Goal: Task Accomplishment & Management: Use online tool/utility

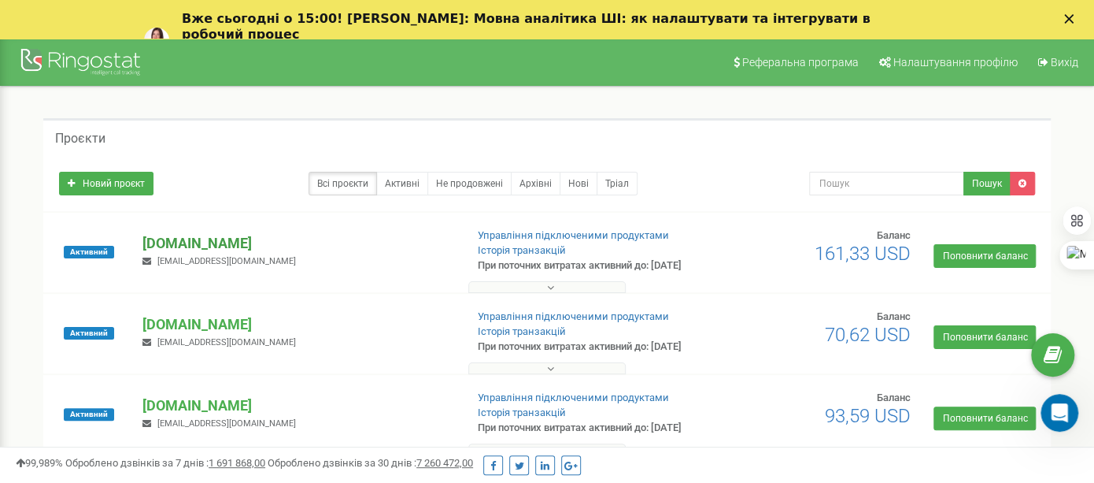
click at [194, 248] on p "[DOMAIN_NAME]" at bounding box center [296, 243] width 309 height 20
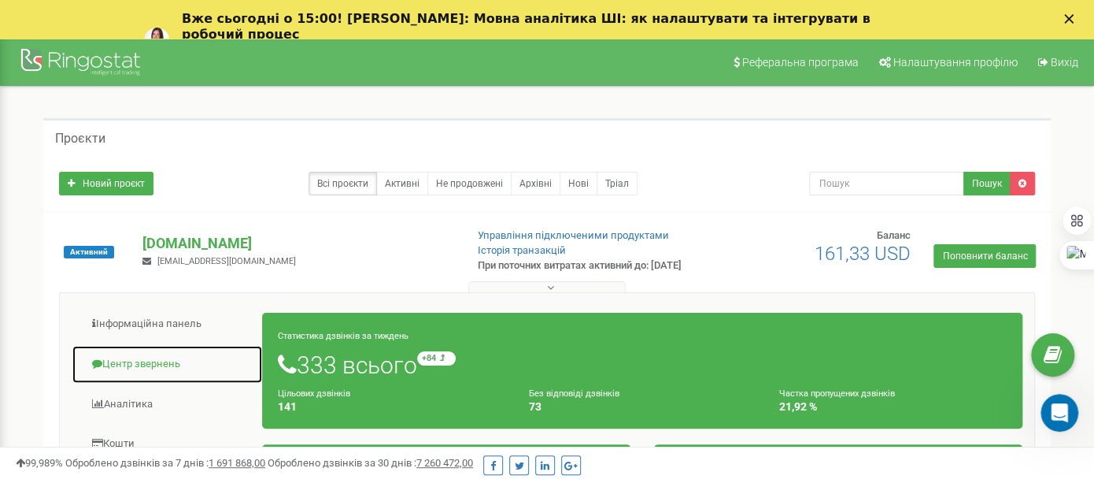
click at [149, 372] on link "Центр звернень" at bounding box center [167, 364] width 191 height 39
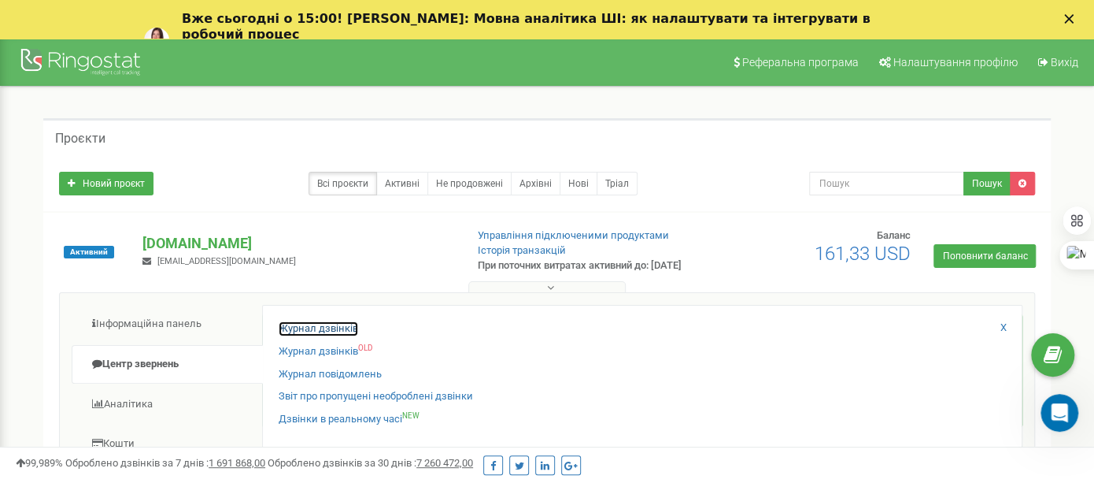
click at [308, 336] on link "Журнал дзвінків" at bounding box center [319, 328] width 80 height 15
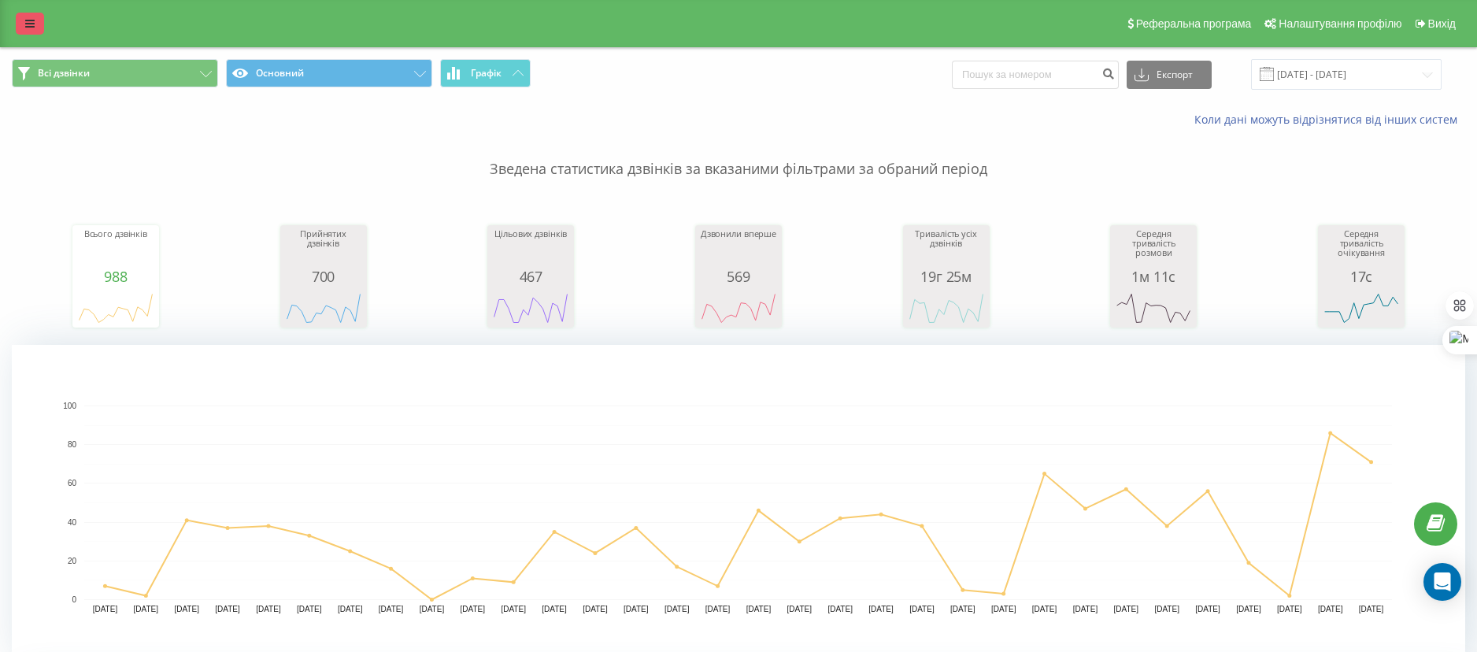
click at [27, 20] on icon at bounding box center [29, 23] width 9 height 11
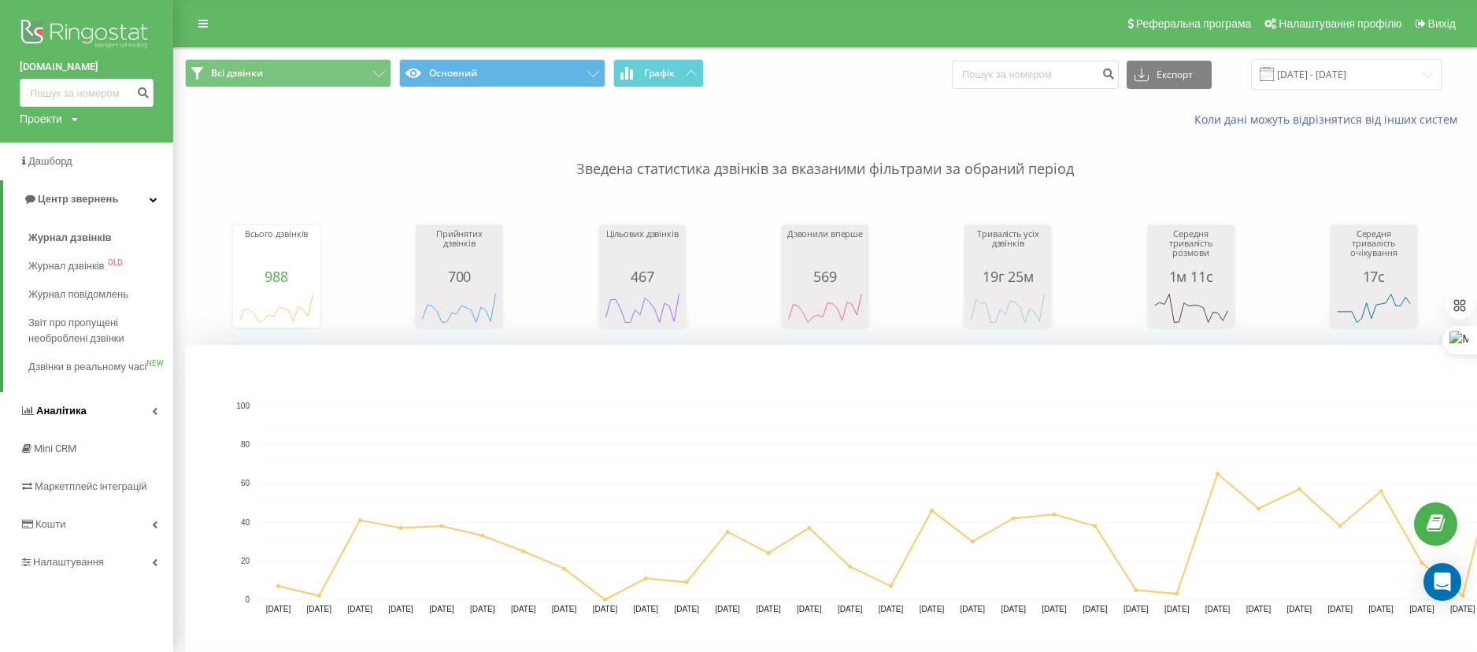
click at [72, 416] on span "Аналiтика" at bounding box center [61, 411] width 50 height 12
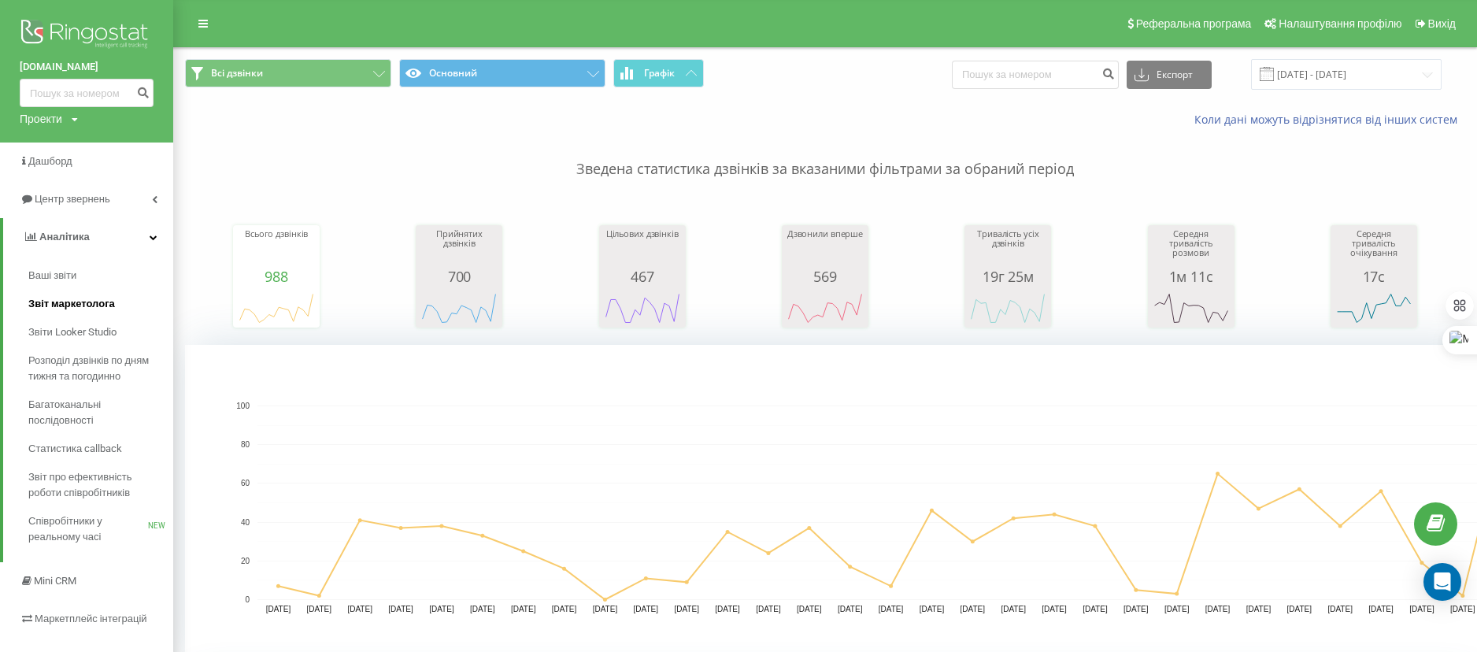
click at [47, 303] on span "Звіт маркетолога" at bounding box center [71, 304] width 87 height 16
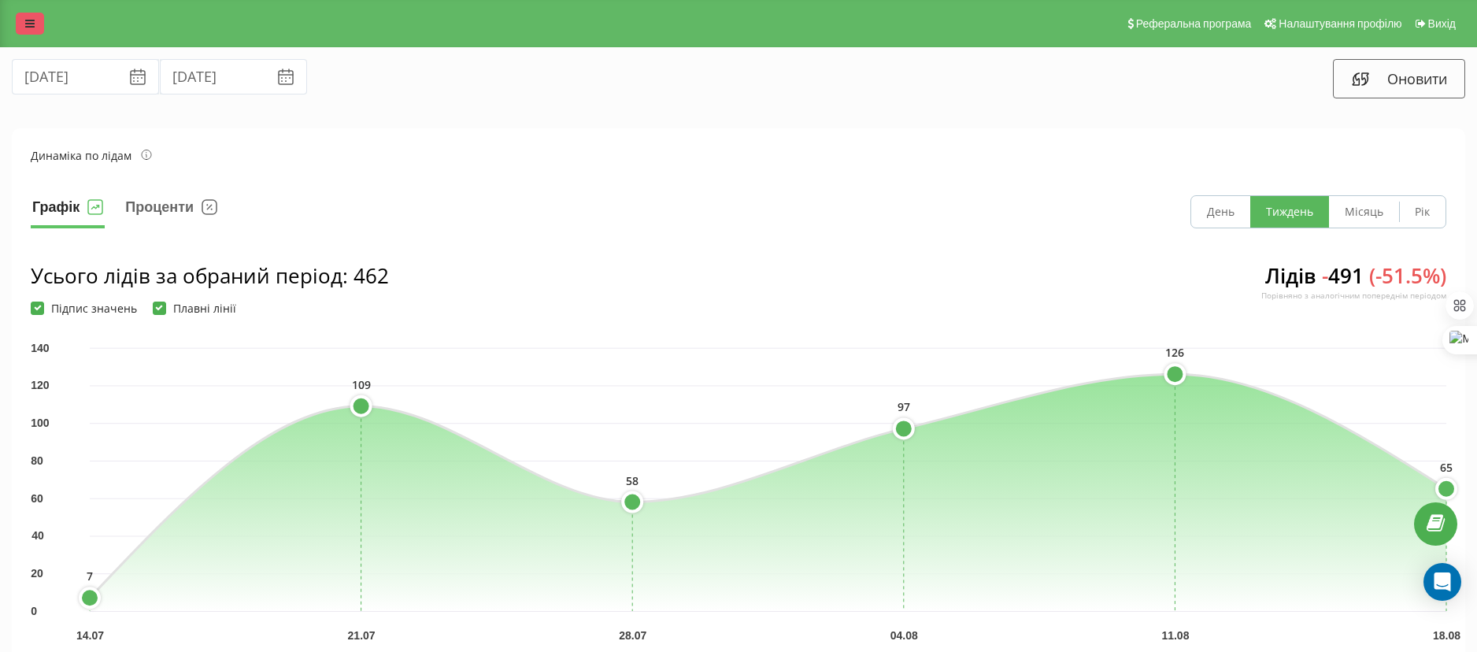
click at [43, 26] on link at bounding box center [30, 24] width 28 height 22
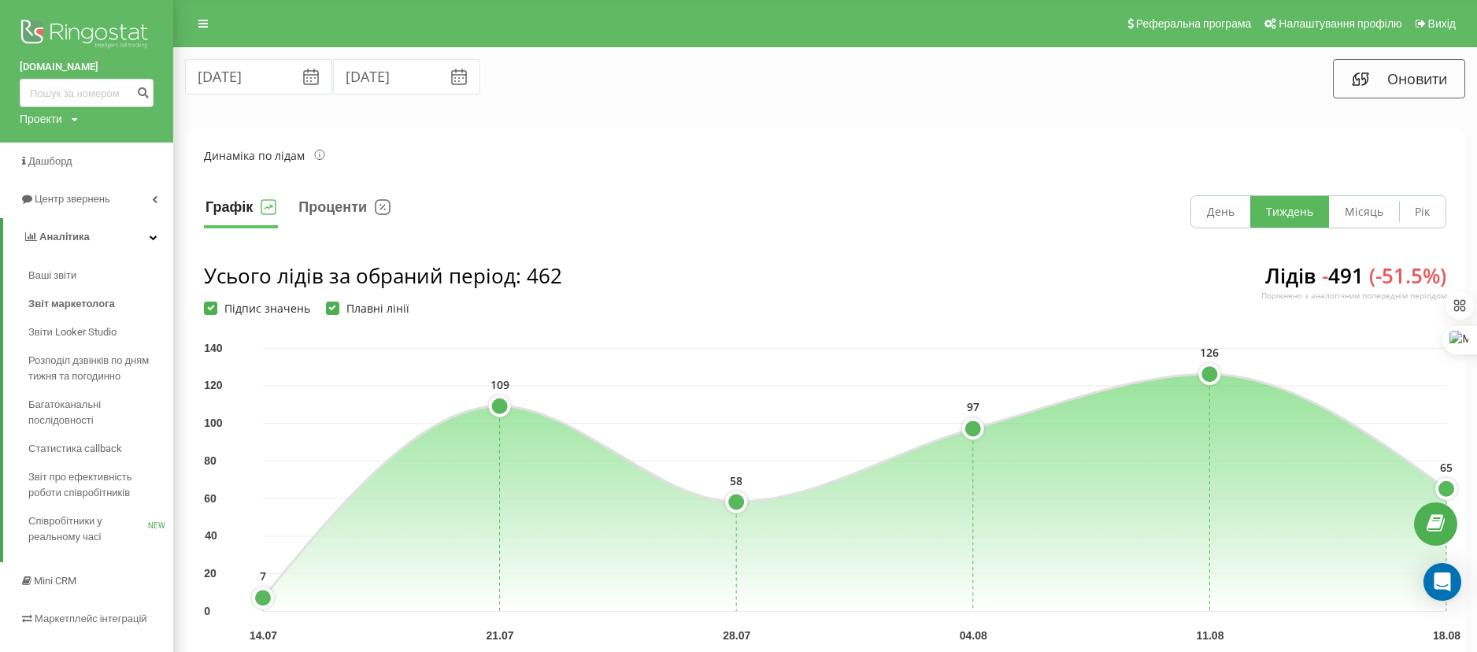
click at [61, 70] on link "[DOMAIN_NAME]" at bounding box center [87, 67] width 134 height 16
click at [50, 113] on div "Проекти" at bounding box center [41, 119] width 43 height 16
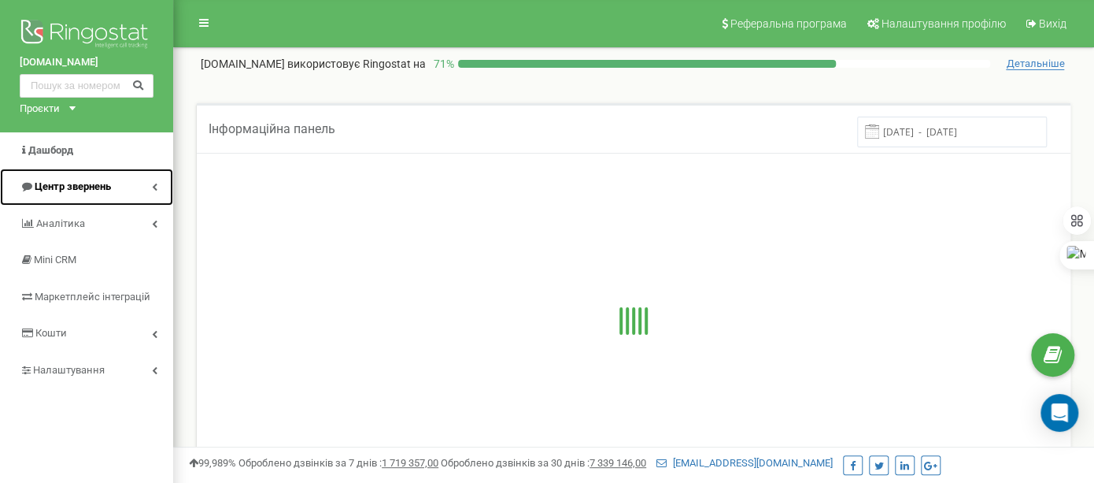
click at [96, 195] on link "Центр звернень" at bounding box center [86, 186] width 173 height 37
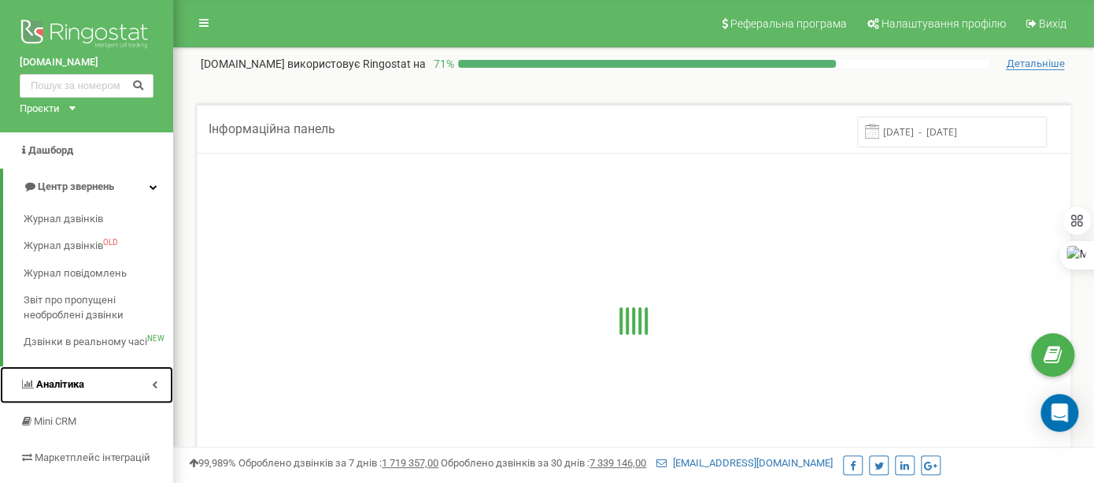
click at [53, 368] on link "Аналiтика" at bounding box center [86, 384] width 173 height 37
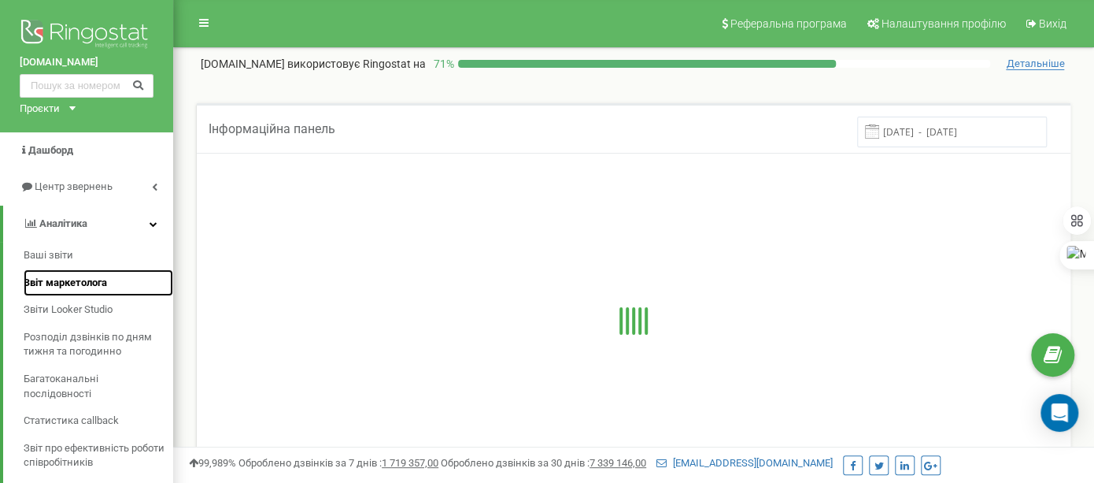
click at [59, 279] on span "Звіт маркетолога" at bounding box center [65, 283] width 83 height 15
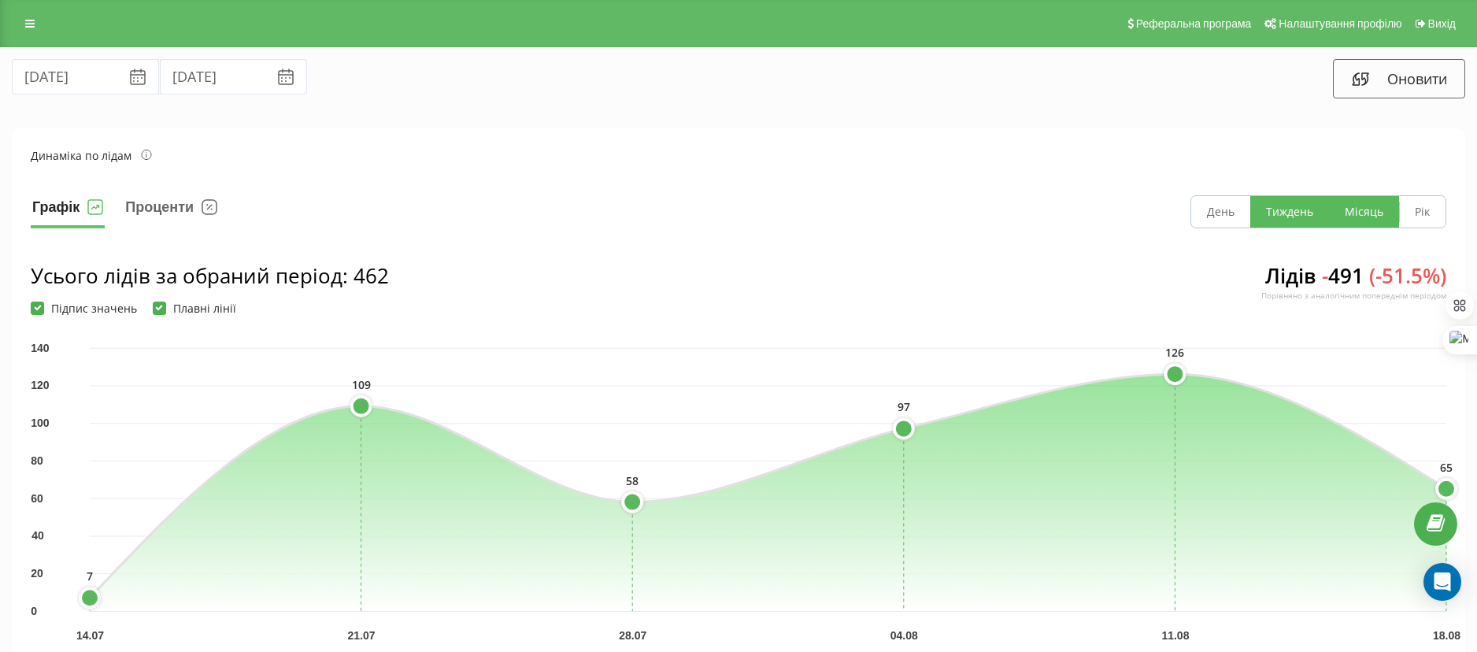
click at [1373, 212] on button "Місяць" at bounding box center [1364, 211] width 70 height 31
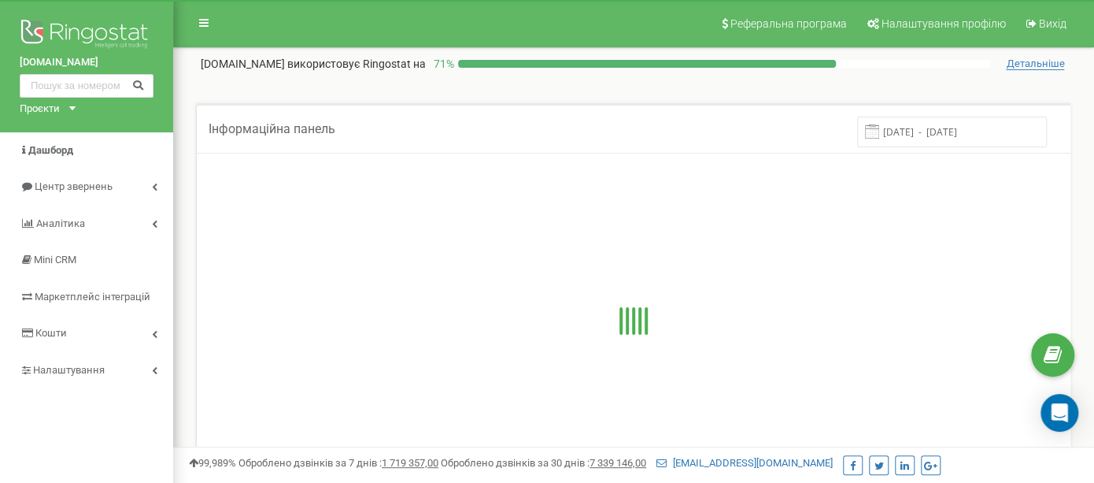
click at [35, 111] on div "Проєкти" at bounding box center [40, 109] width 40 height 15
click at [36, 145] on link "[DOMAIN_NAME]" at bounding box center [65, 147] width 72 height 8
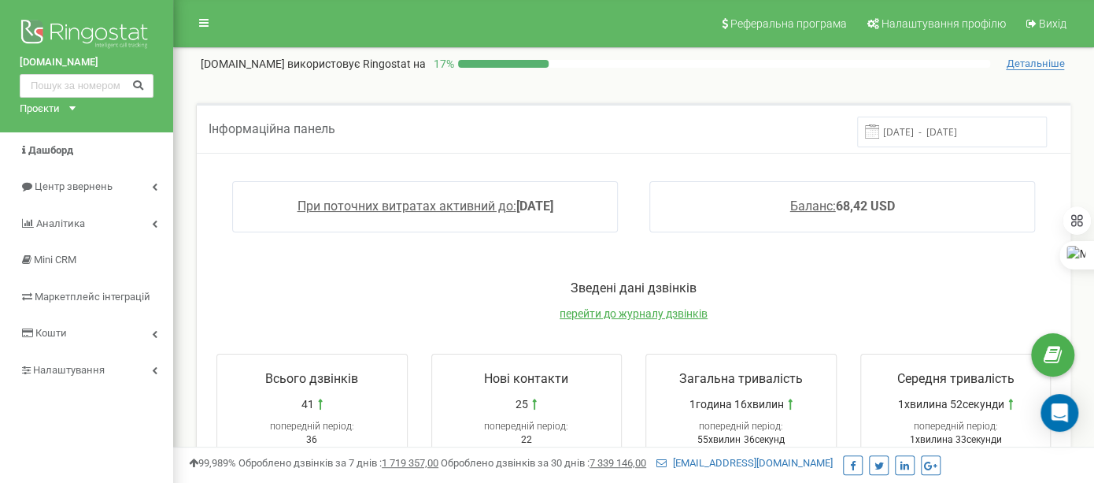
click at [43, 109] on div "Проєкти" at bounding box center [40, 109] width 40 height 15
click at [54, 166] on link "[DOMAIN_NAME]" at bounding box center [65, 168] width 72 height 8
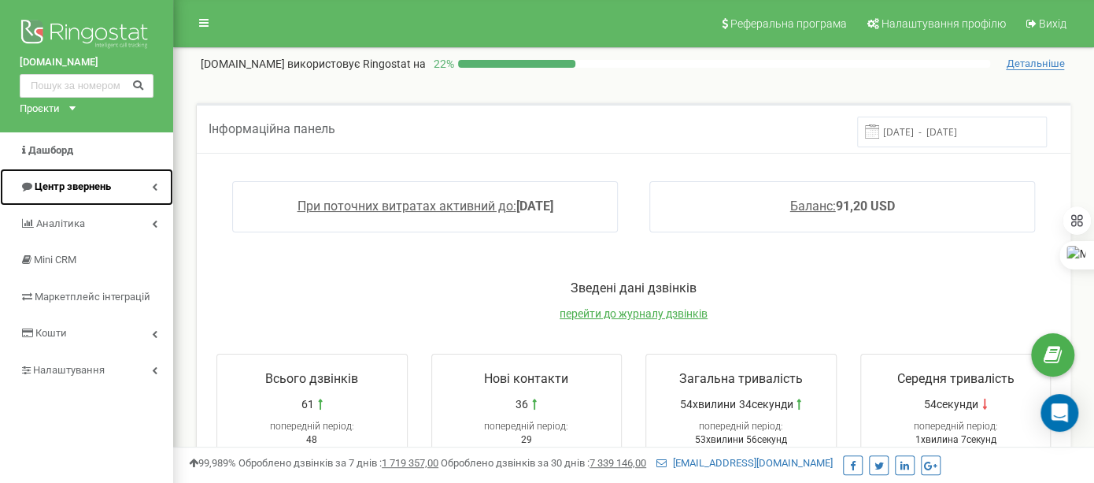
click at [57, 179] on span "Центр звернень" at bounding box center [65, 186] width 91 height 15
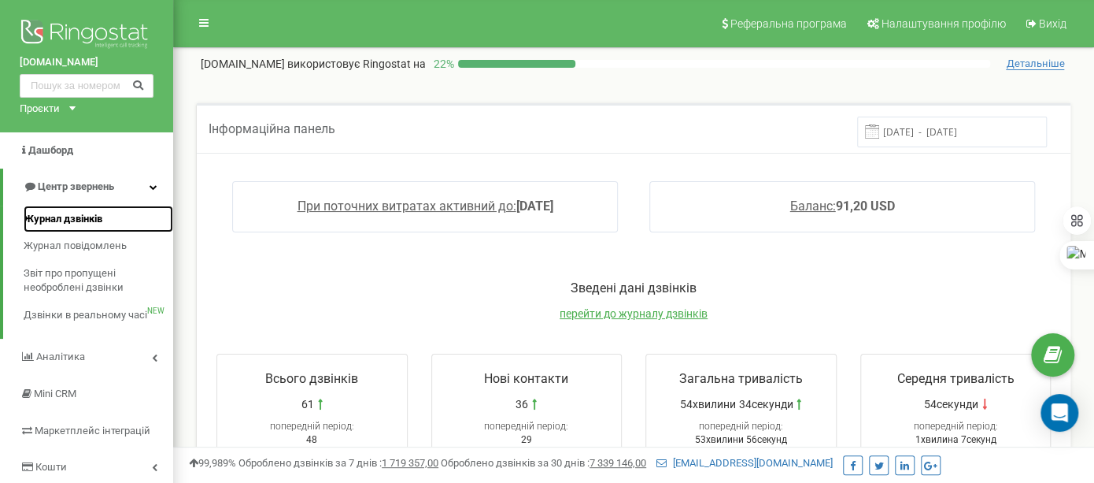
click at [73, 220] on span "Журнал дзвінків" at bounding box center [63, 219] width 79 height 15
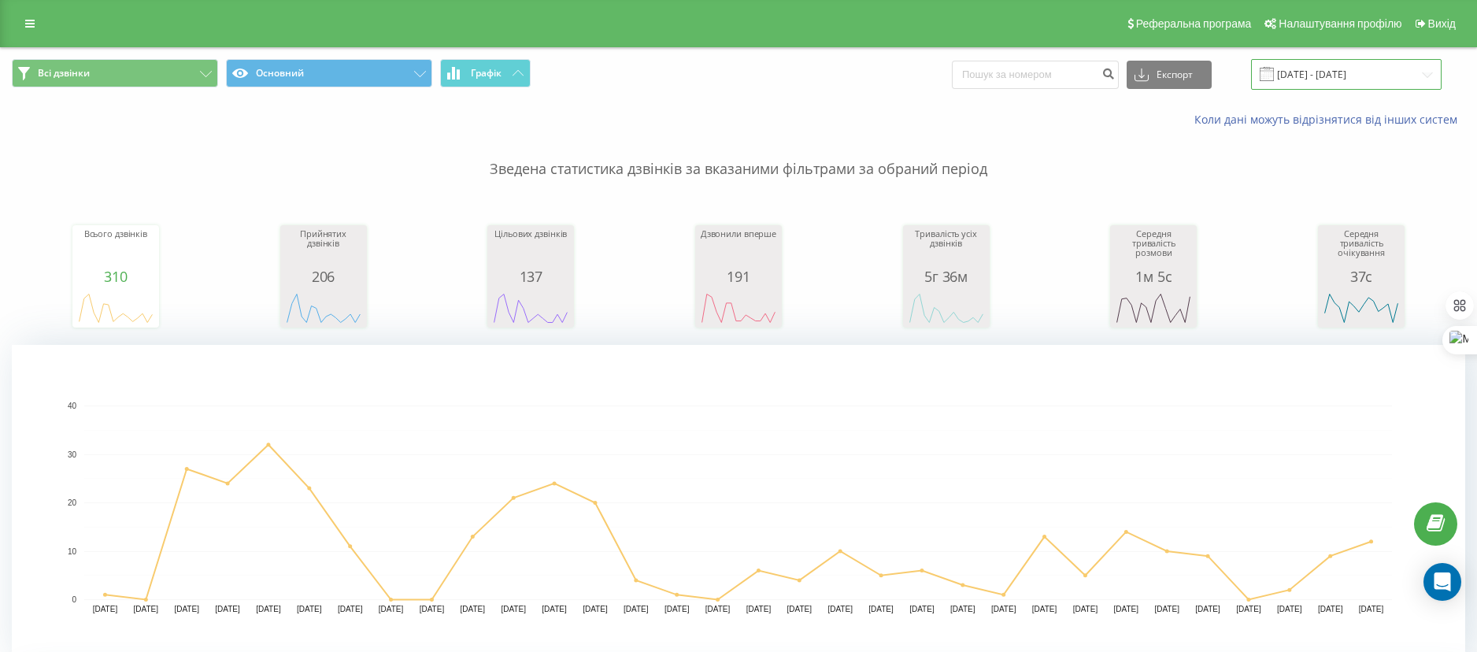
click at [1337, 80] on input "19.07.2025 - 19.08.2025" at bounding box center [1346, 74] width 191 height 31
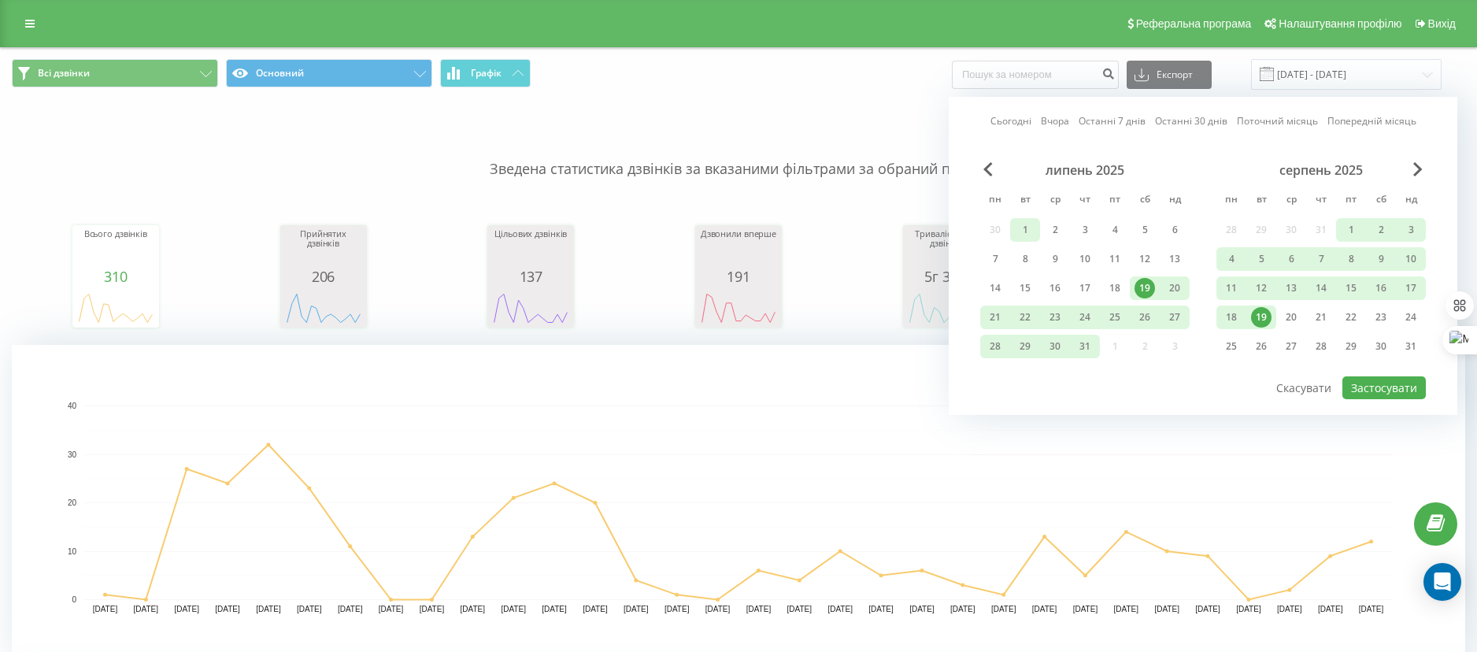
click at [1032, 223] on div "1" at bounding box center [1025, 230] width 20 height 20
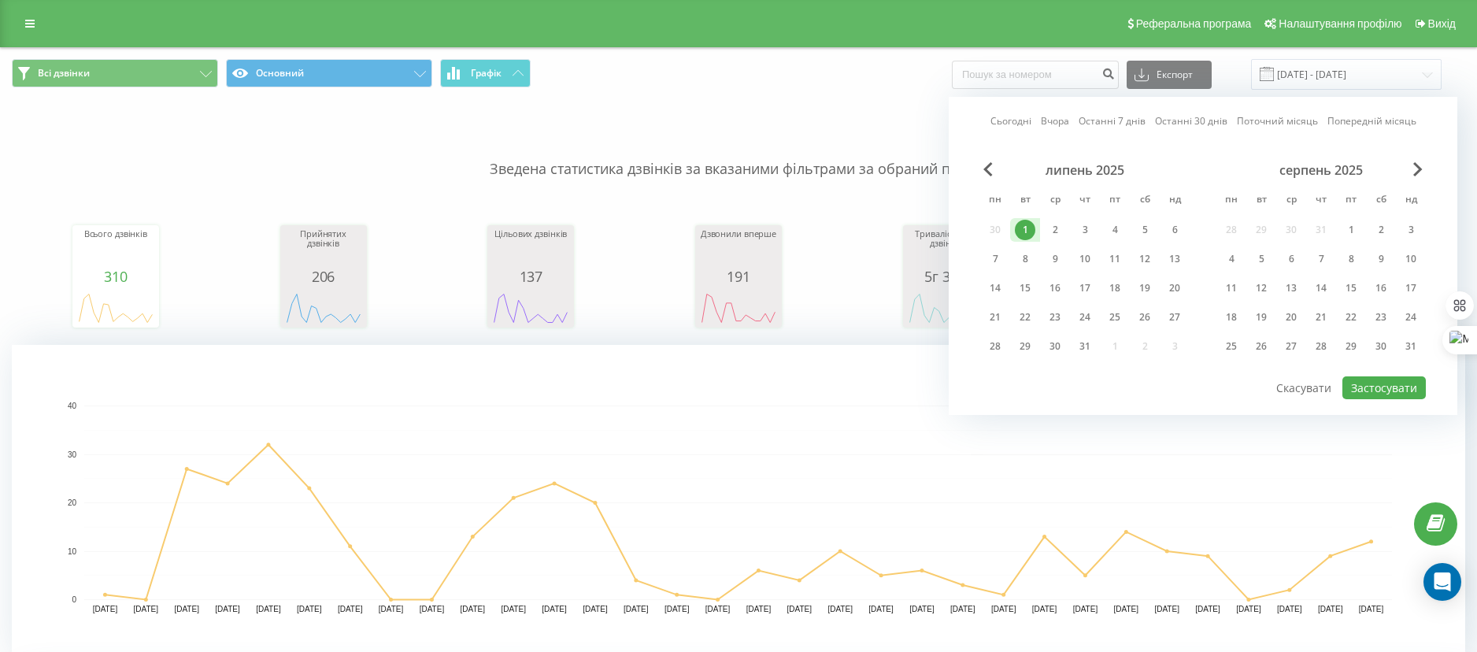
click at [979, 166] on div "Сьогодні Вчора Останні 7 днів Останні 30 днів Поточний місяць Попередній місяць…" at bounding box center [1203, 256] width 509 height 318
click at [992, 164] on span "Previous Month" at bounding box center [987, 169] width 9 height 14
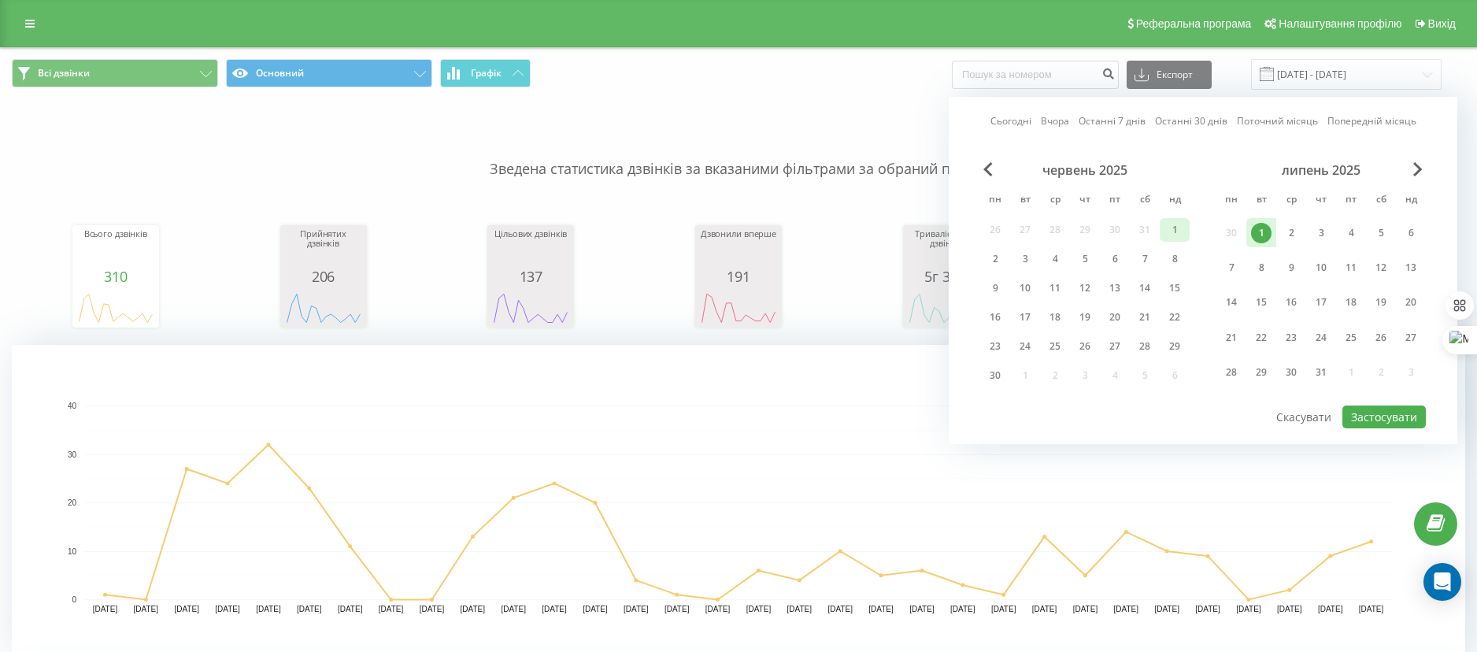
click at [1164, 228] on div "1" at bounding box center [1174, 230] width 20 height 20
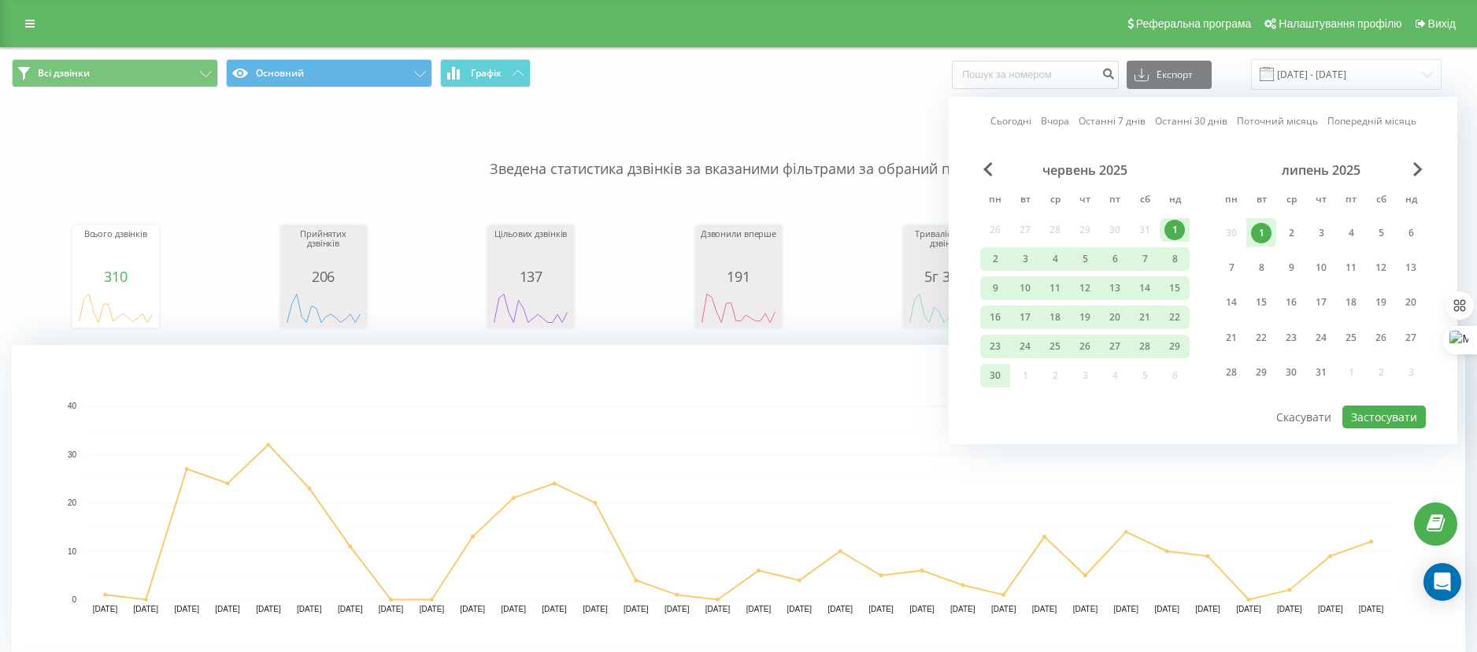
click at [1412, 167] on div "липень 2025" at bounding box center [1320, 170] width 209 height 16
click at [1417, 170] on span "Next Month" at bounding box center [1417, 169] width 9 height 14
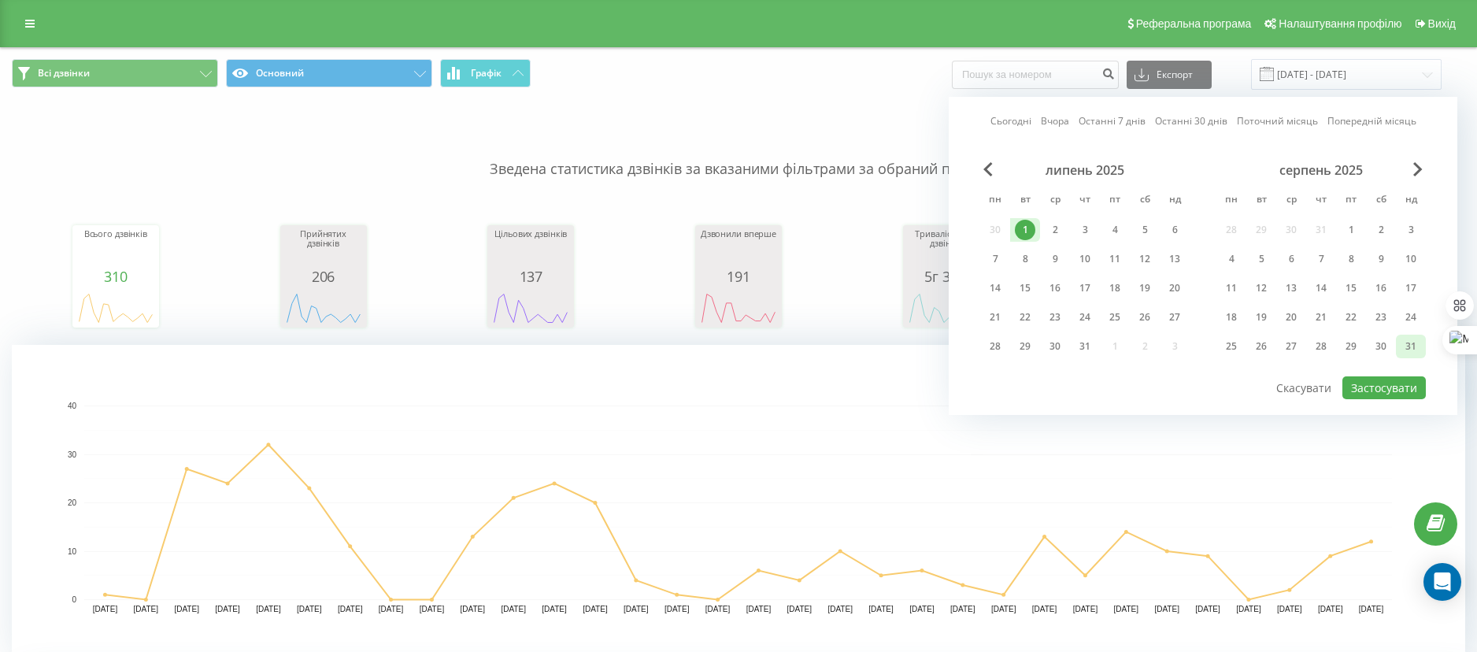
click at [1404, 339] on div "31" at bounding box center [1411, 346] width 20 height 20
click at [991, 167] on span "Previous Month" at bounding box center [987, 169] width 9 height 14
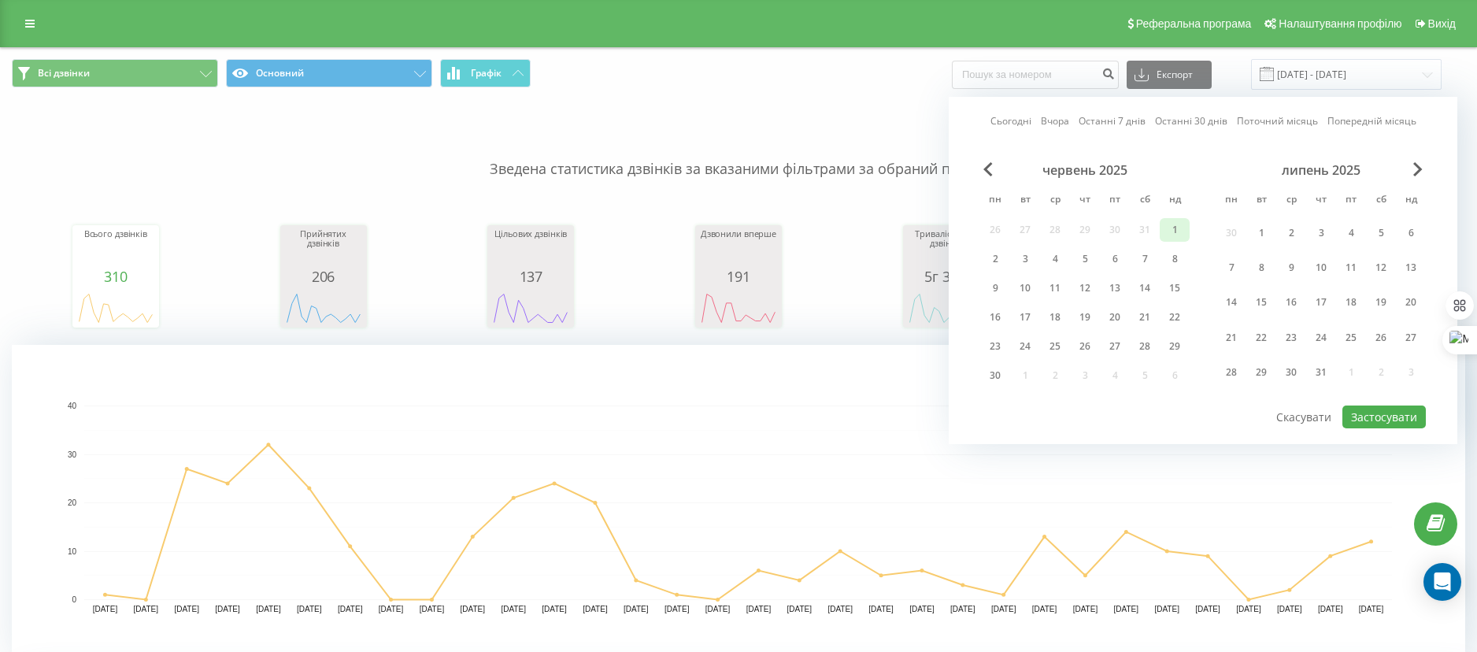
click at [1170, 230] on div "1" at bounding box center [1174, 230] width 20 height 20
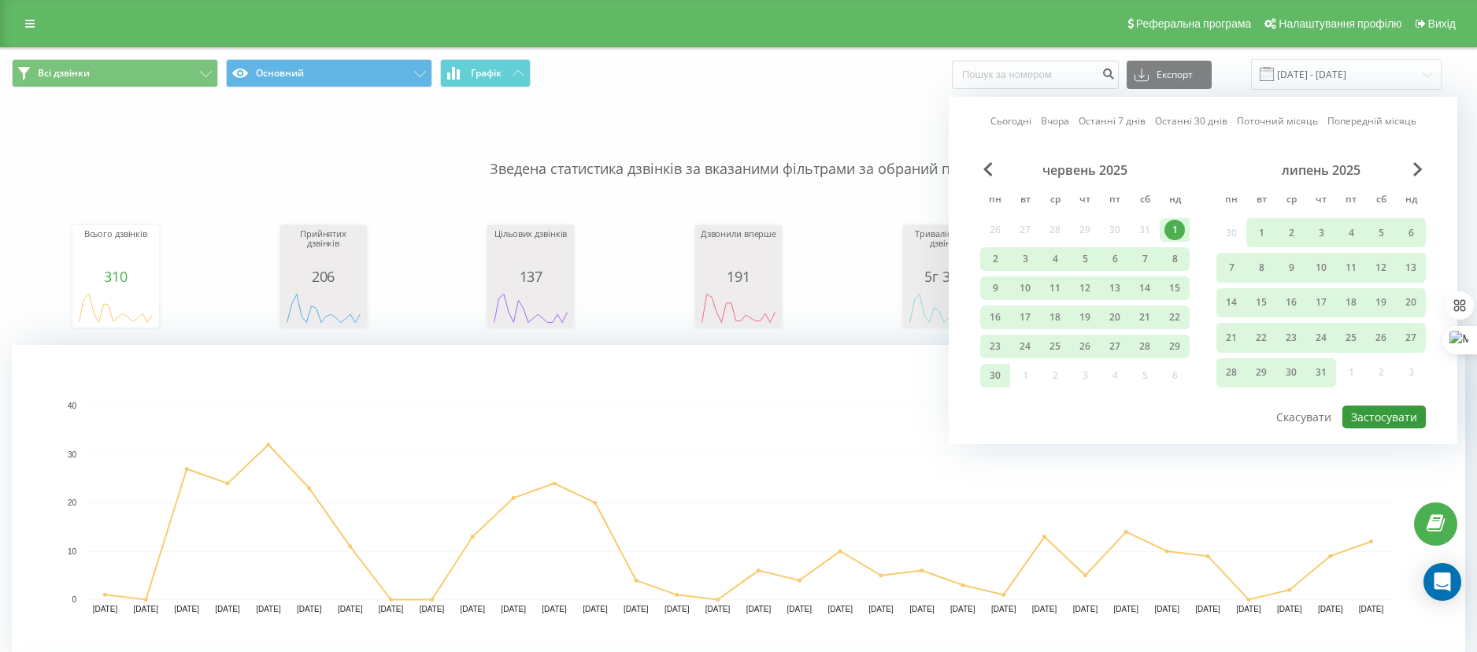
click at [1368, 420] on button "Застосувати" at bounding box center [1383, 416] width 83 height 23
type input "[DATE] - [DATE]"
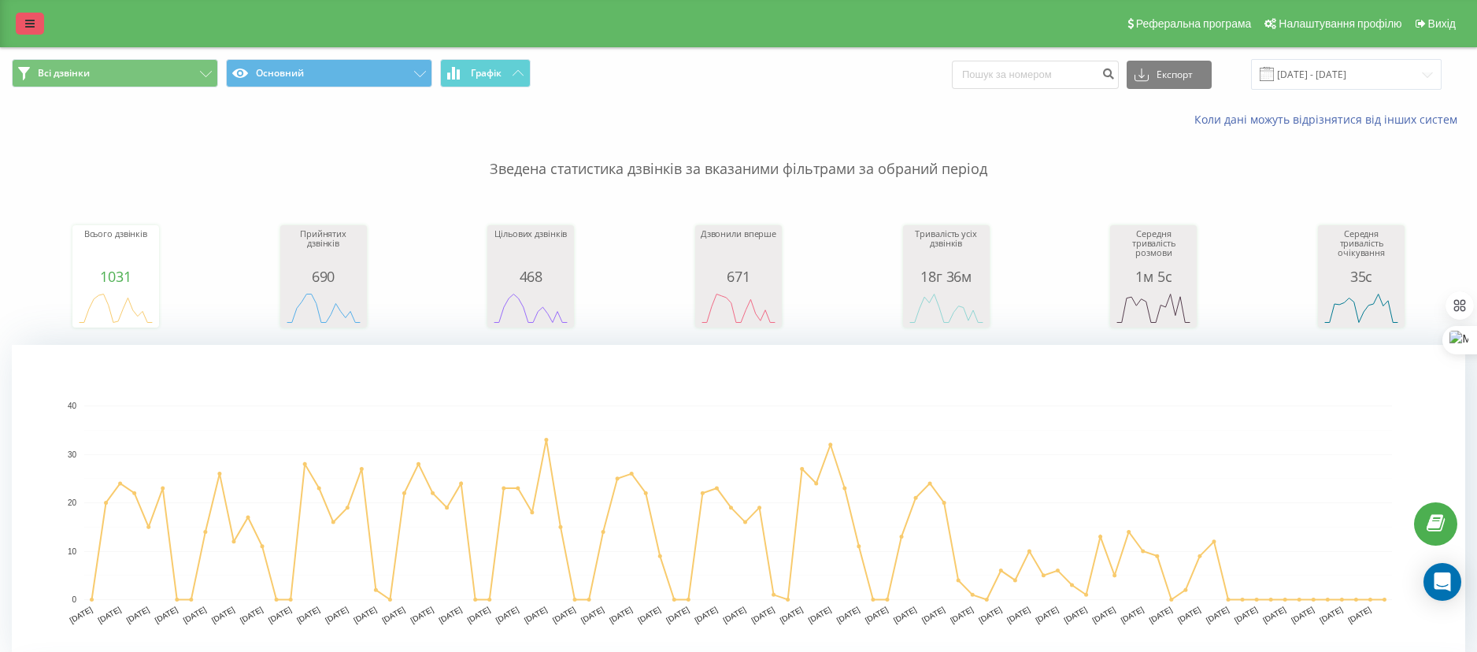
click at [26, 24] on icon at bounding box center [29, 23] width 9 height 11
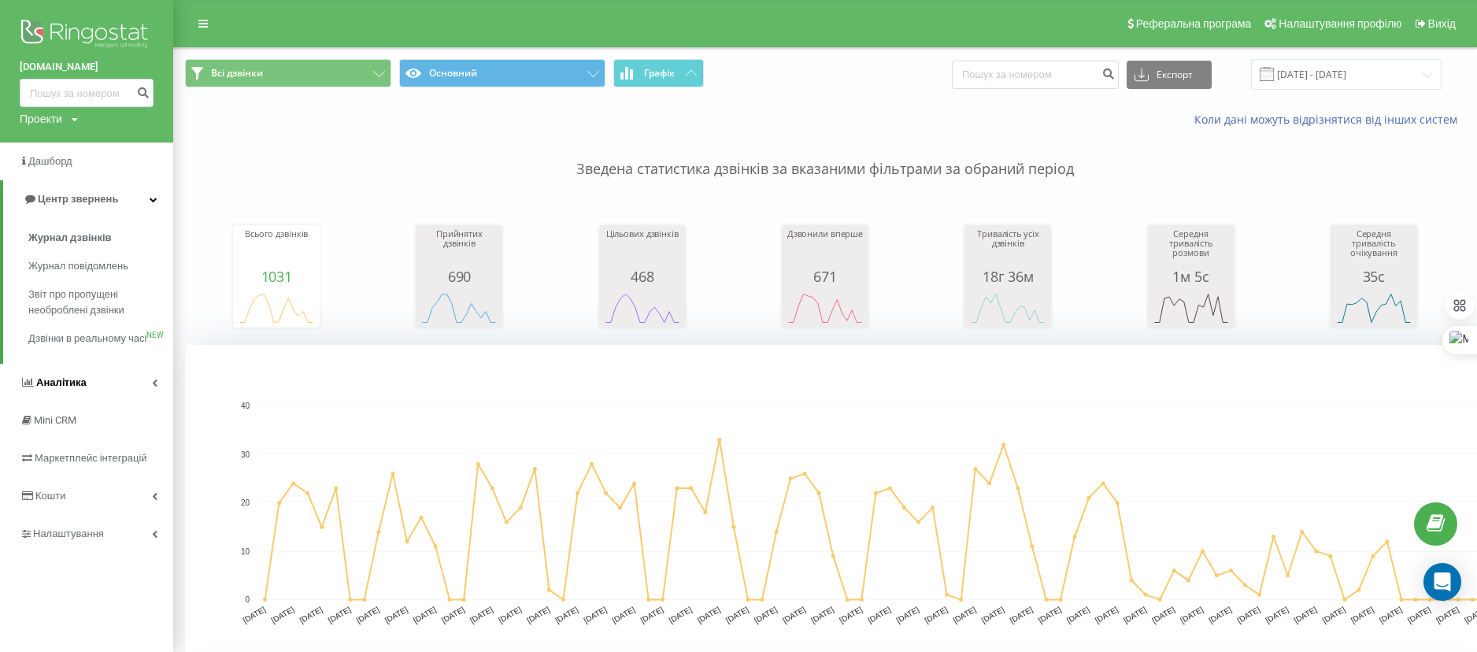
click at [68, 388] on span "Аналiтика" at bounding box center [61, 382] width 50 height 12
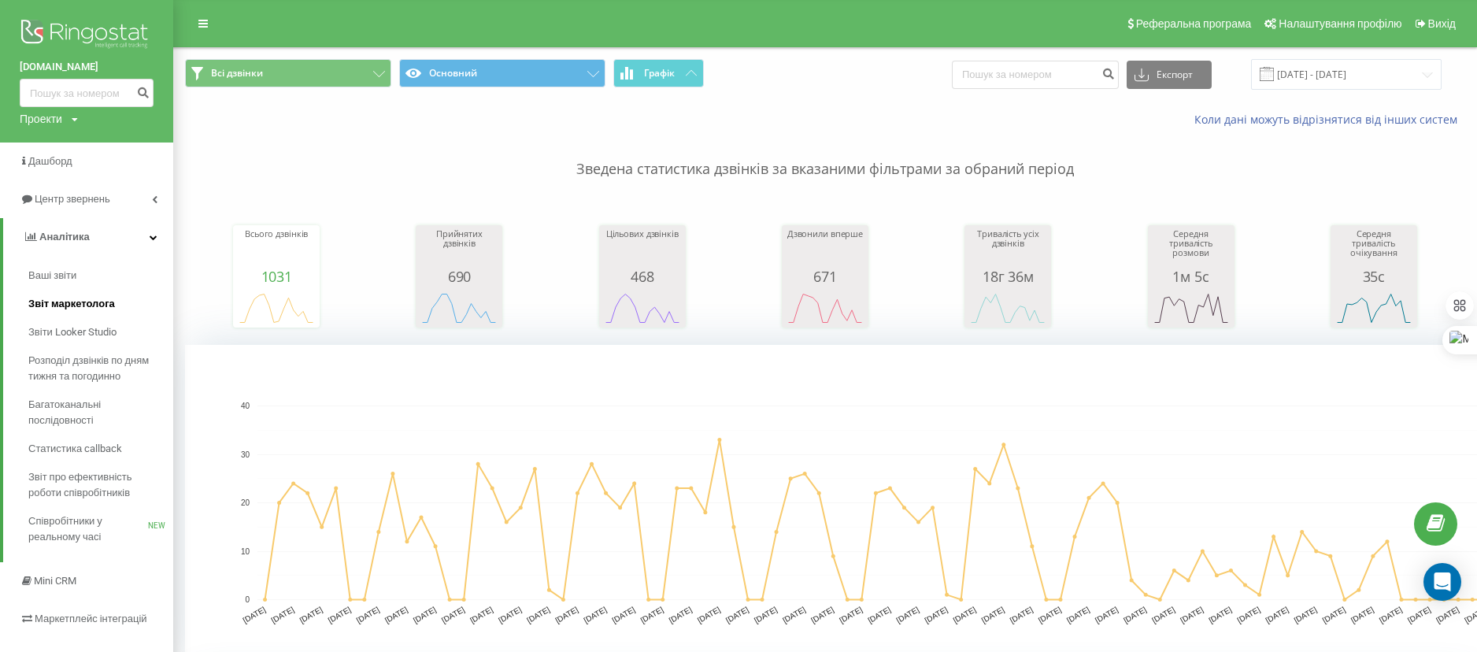
click at [80, 310] on span "Звіт маркетолога" at bounding box center [71, 304] width 87 height 16
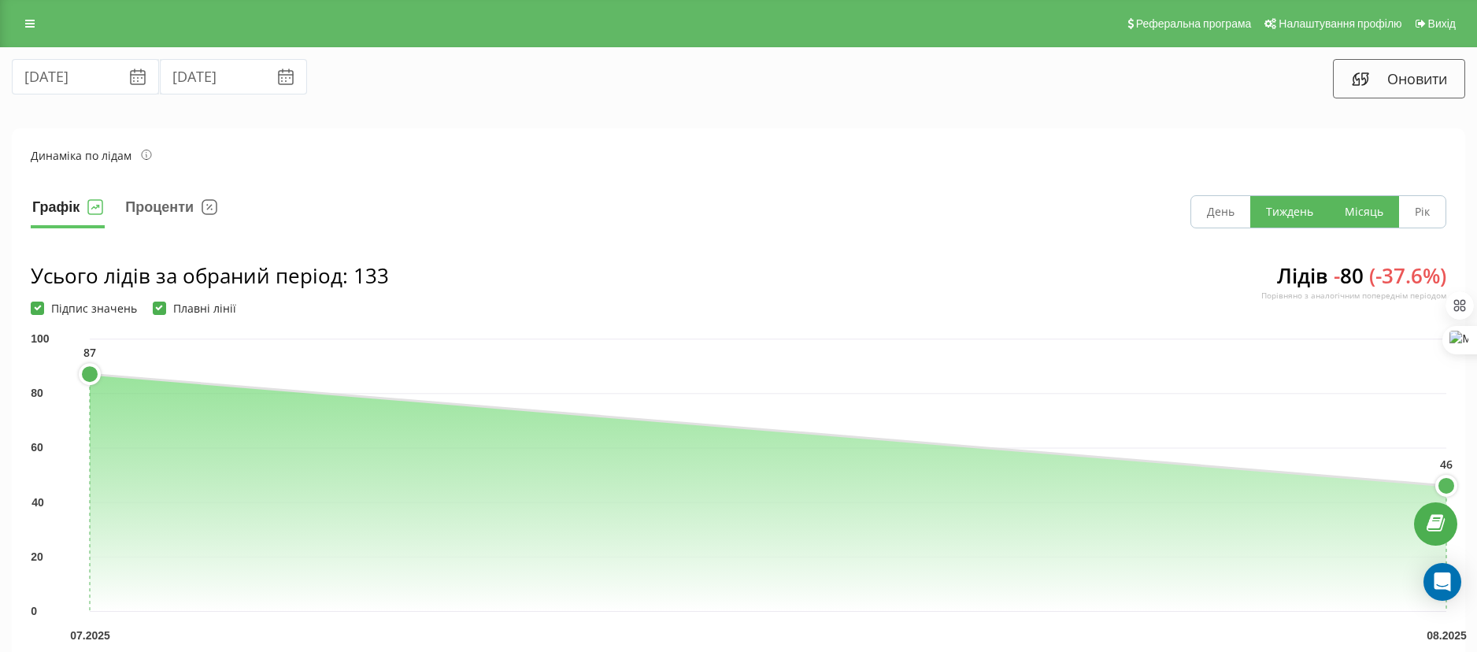
click at [1280, 208] on button "Тиждень" at bounding box center [1289, 211] width 79 height 31
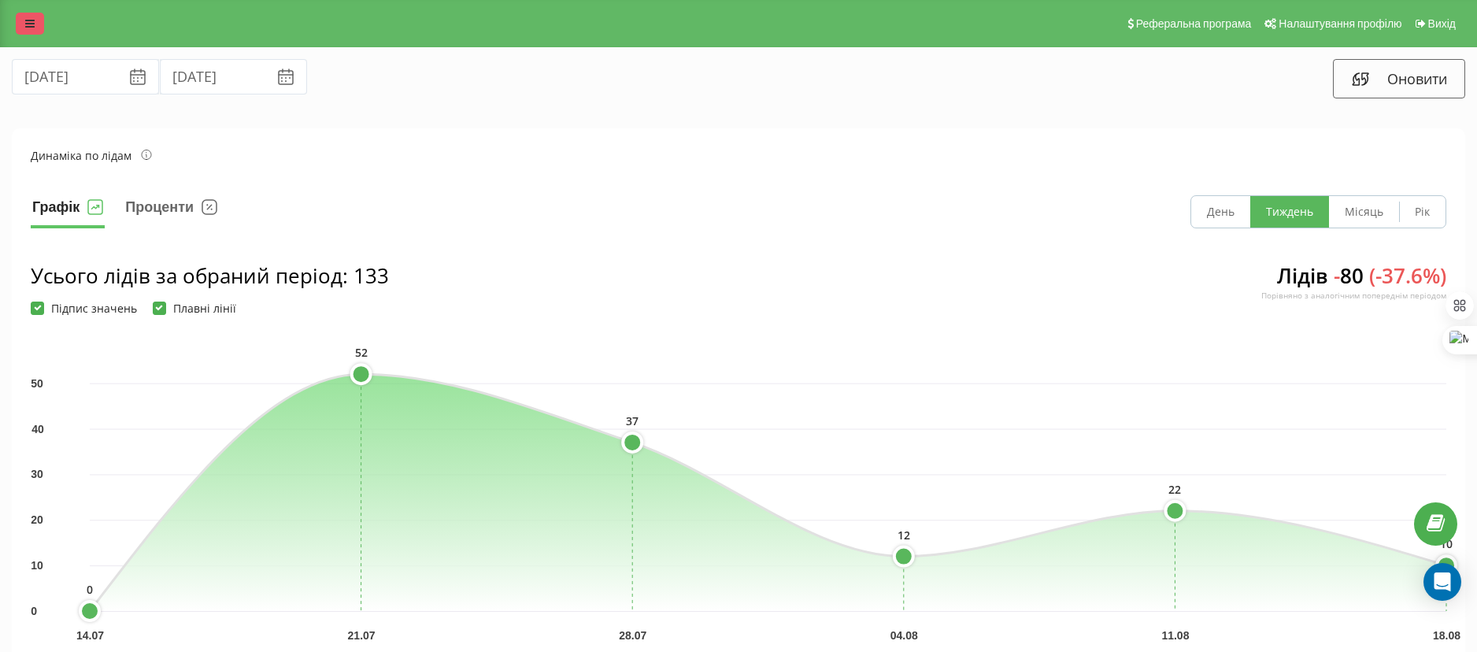
click at [43, 27] on link at bounding box center [30, 24] width 28 height 22
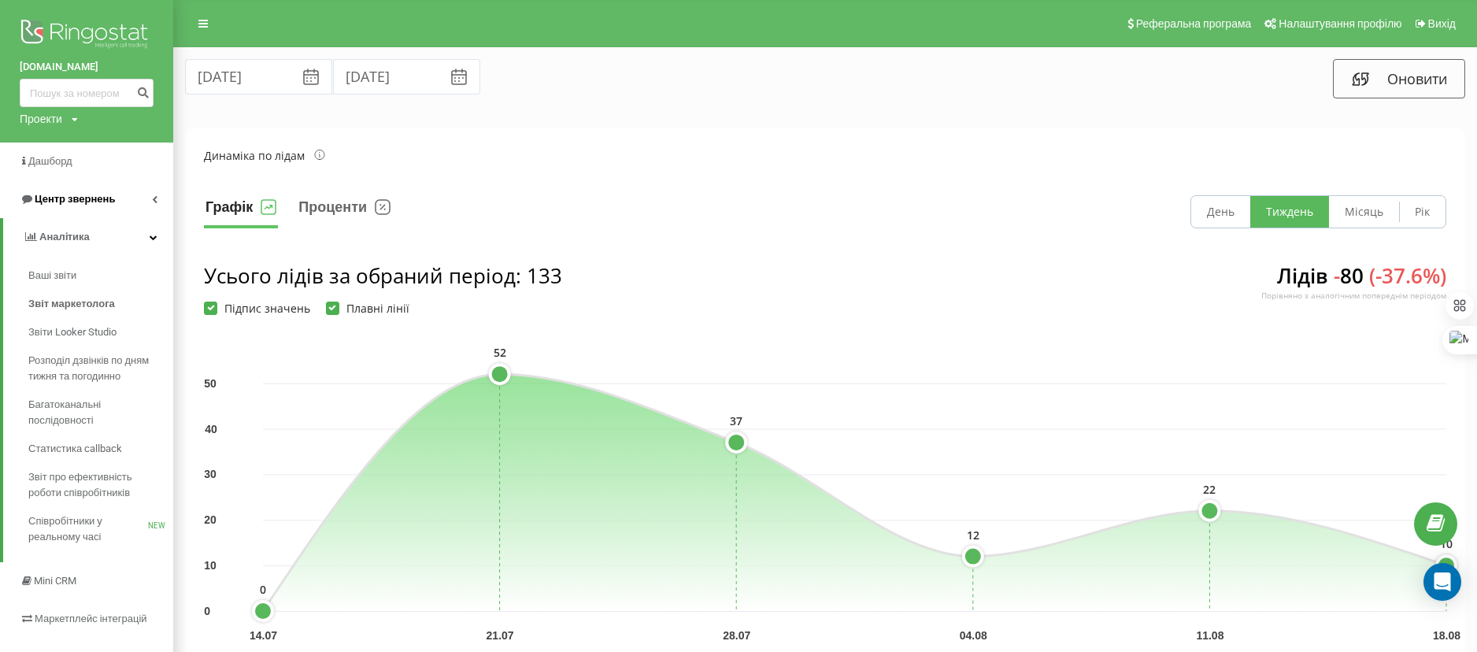
click at [54, 191] on span "Центр звернень" at bounding box center [67, 199] width 95 height 16
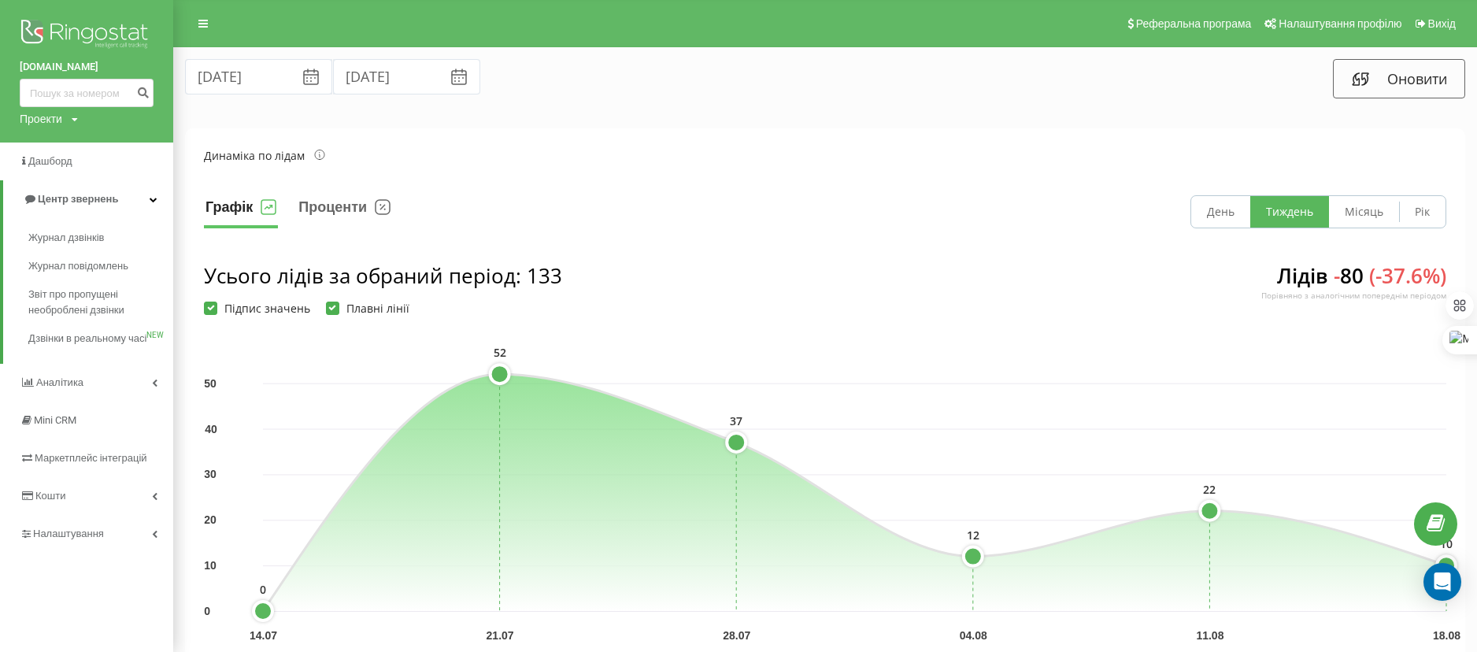
click at [54, 118] on div "Проекти" at bounding box center [41, 119] width 43 height 16
click at [79, 142] on link "[DOMAIN_NAME]" at bounding box center [71, 142] width 76 height 13
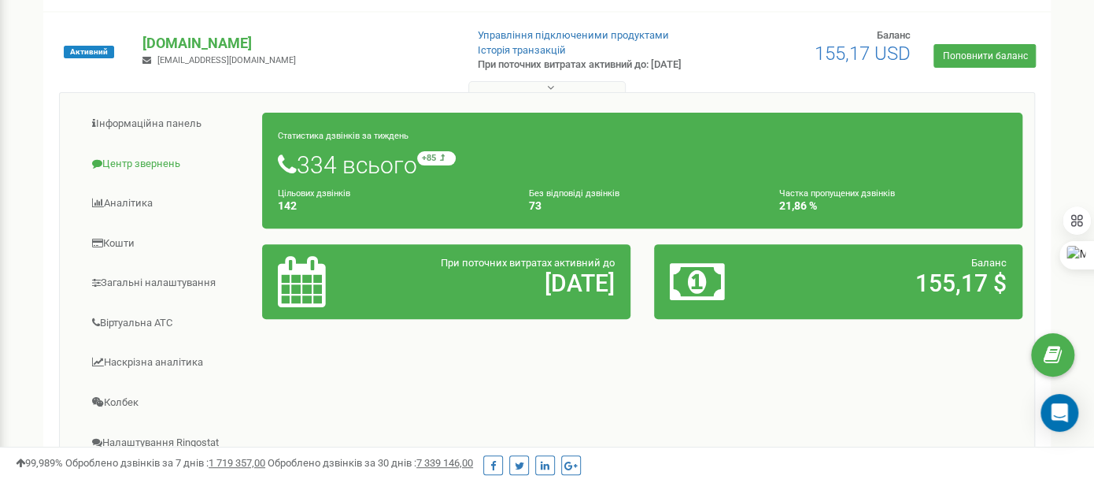
scroll to position [175, 0]
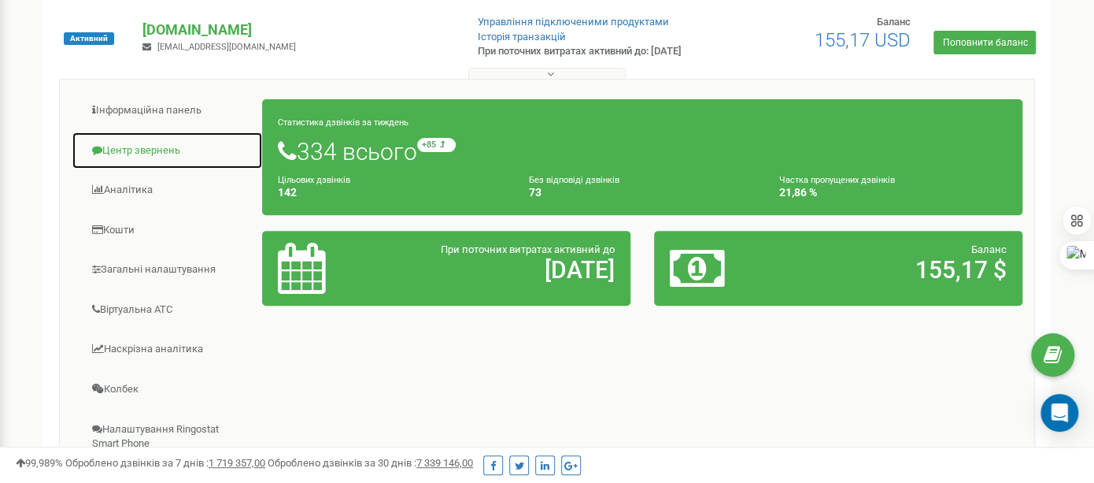
click at [133, 161] on link "Центр звернень" at bounding box center [167, 150] width 191 height 39
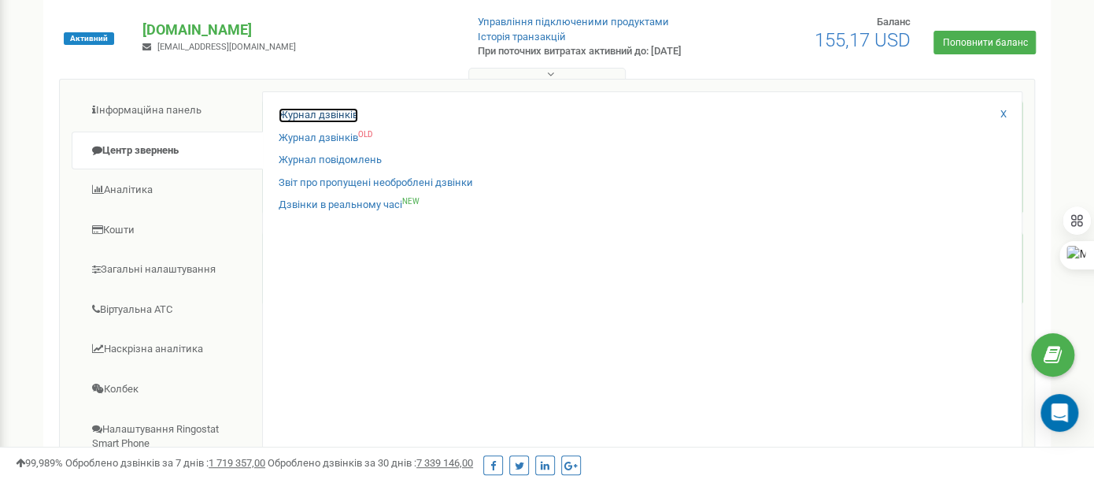
click at [293, 123] on link "Журнал дзвінків" at bounding box center [319, 115] width 80 height 15
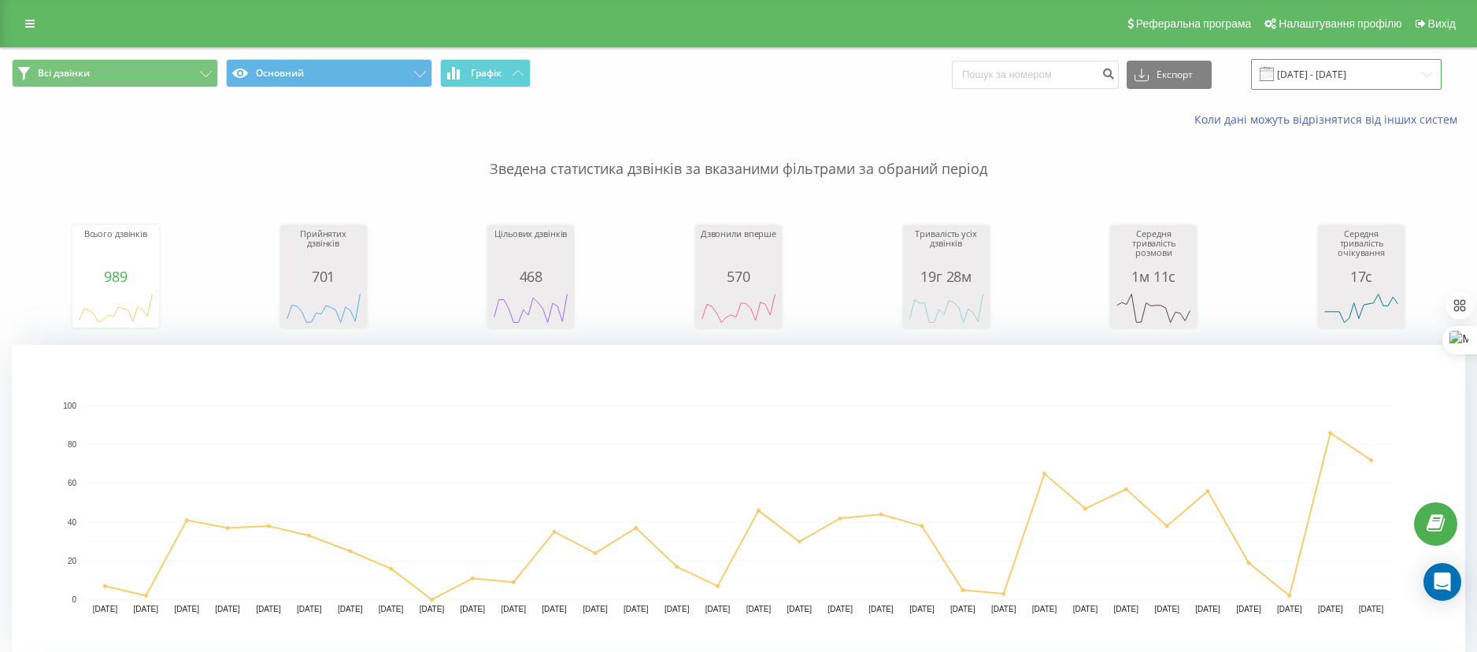
click at [1329, 76] on input "[DATE] - [DATE]" at bounding box center [1346, 74] width 191 height 31
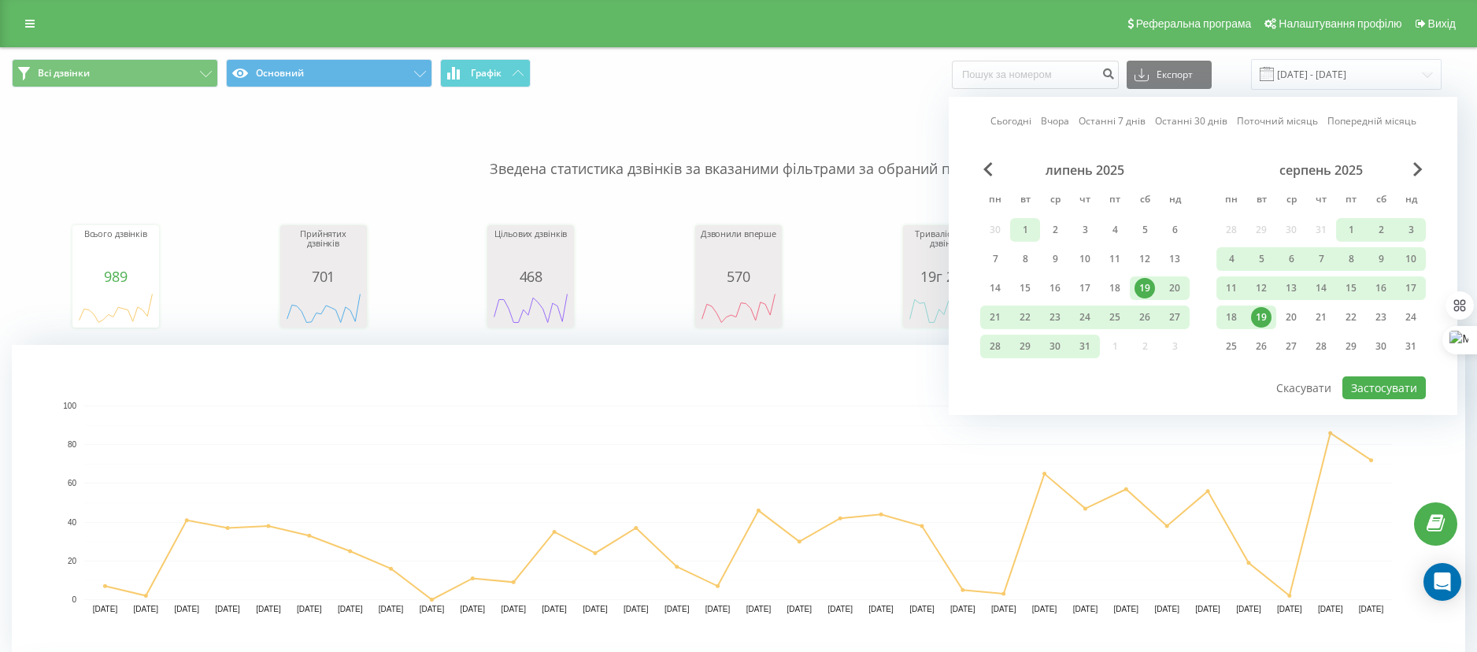
click at [1023, 225] on div "1" at bounding box center [1025, 230] width 20 height 20
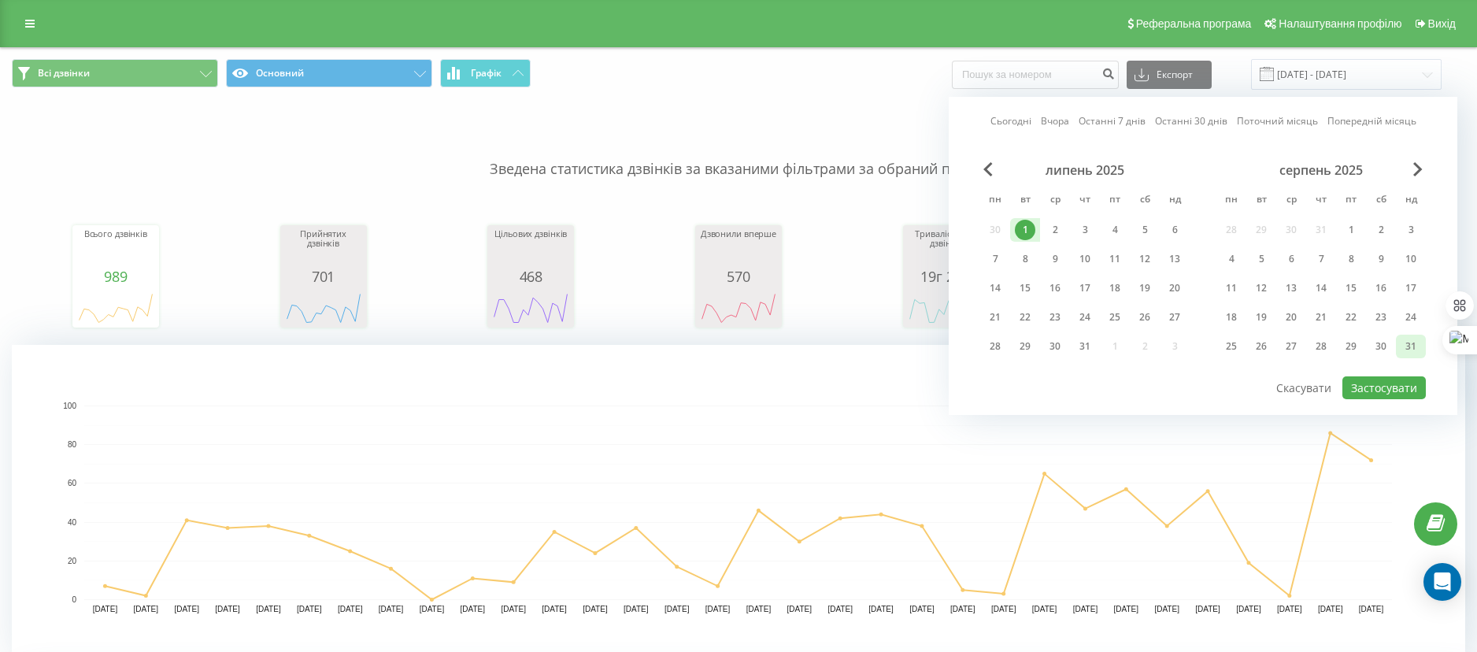
click at [1409, 336] on div "31" at bounding box center [1411, 346] width 20 height 20
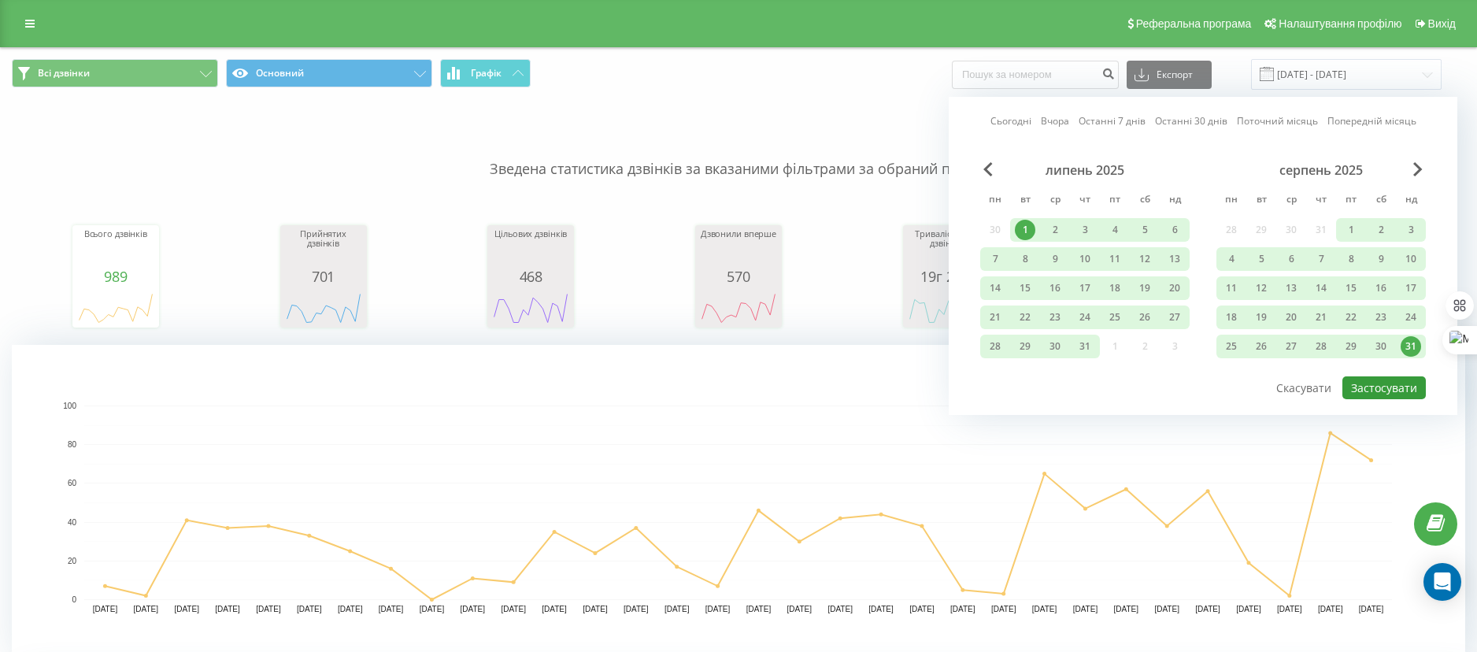
click at [1379, 395] on button "Застосувати" at bounding box center [1383, 387] width 83 height 23
type input "[DATE] - [DATE]"
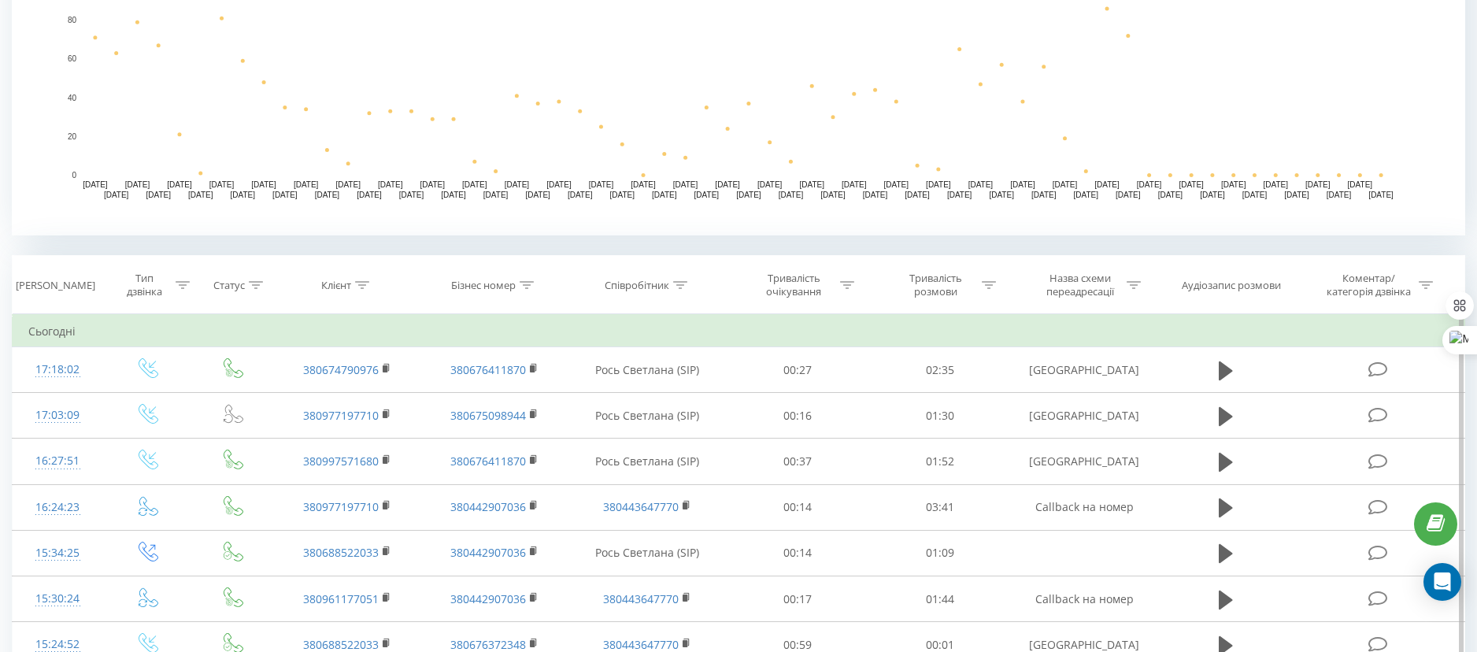
scroll to position [261, 0]
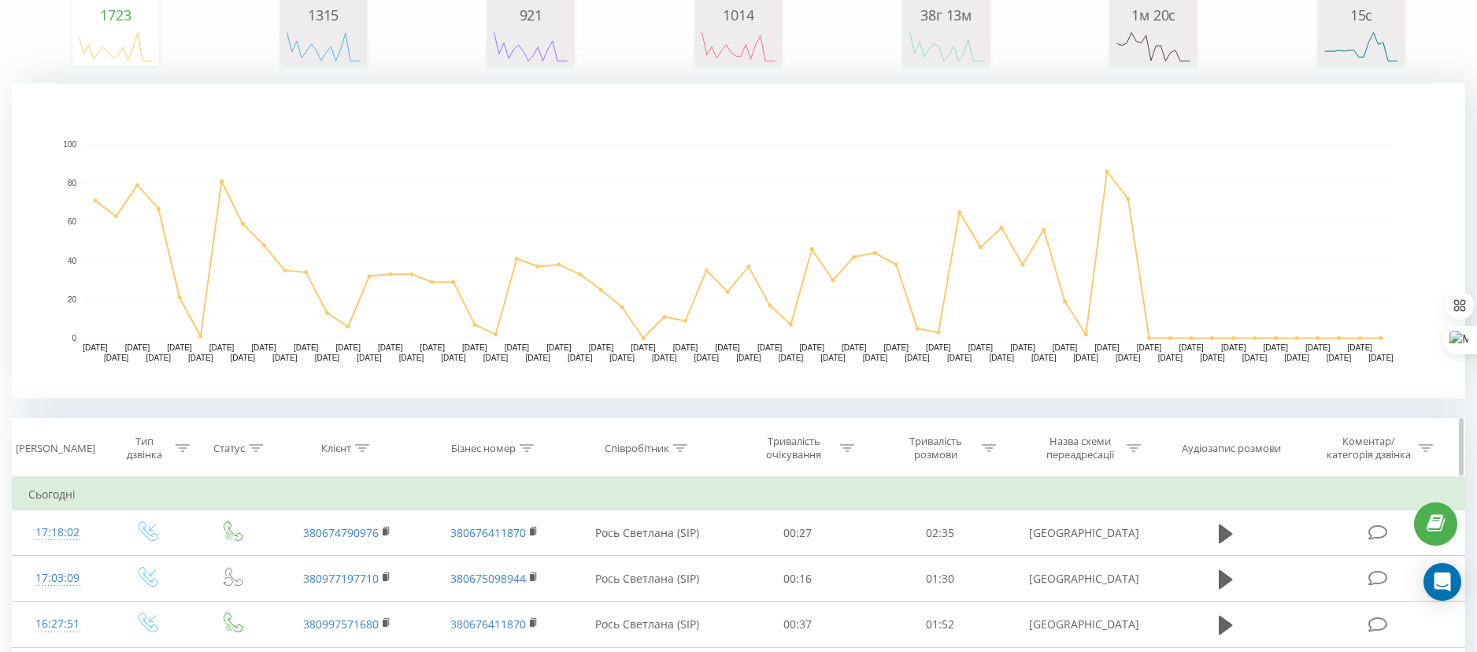
click at [1140, 457] on div "Назва схеми переадресації" at bounding box center [1089, 448] width 102 height 27
drag, startPoint x: 1103, startPoint y: 566, endPoint x: 1004, endPoint y: 561, distance: 99.4
type input "киї"
click at [1138, 589] on span "OK" at bounding box center [1118, 591] width 44 height 24
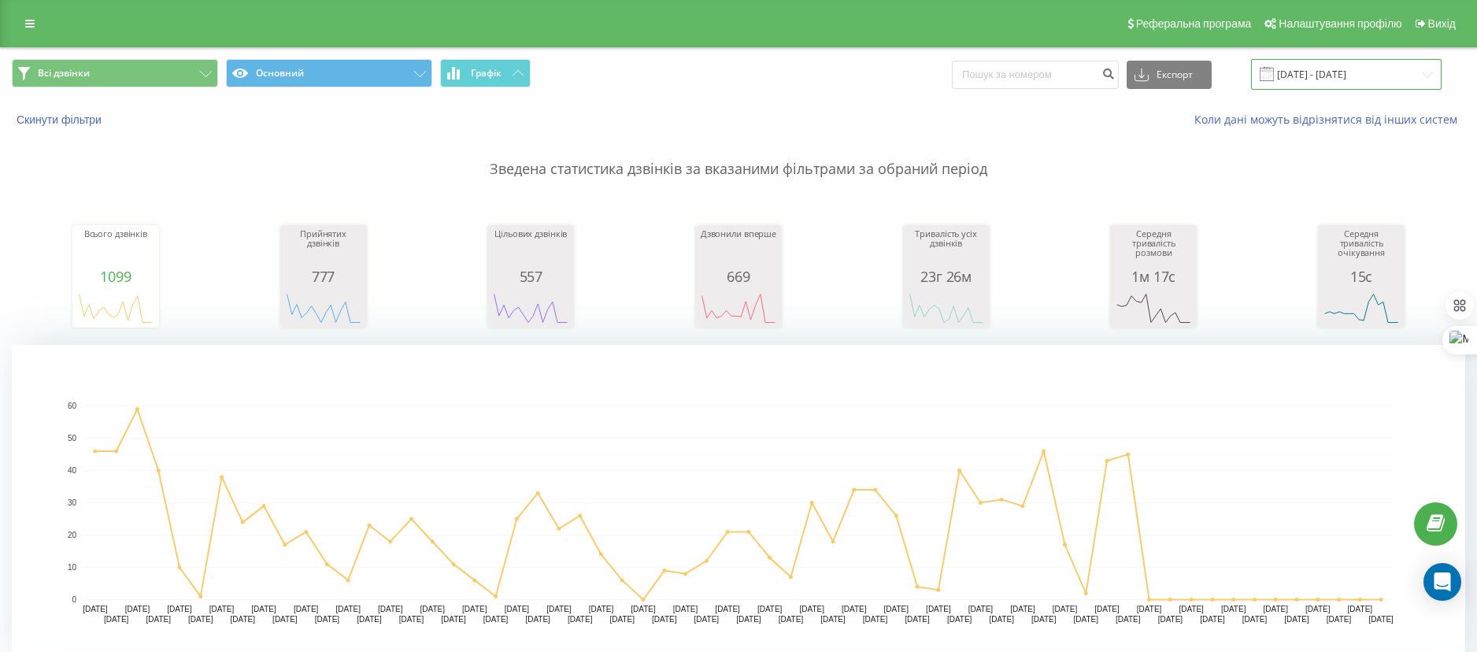
click at [1297, 72] on input "[DATE] - [DATE]" at bounding box center [1346, 74] width 191 height 31
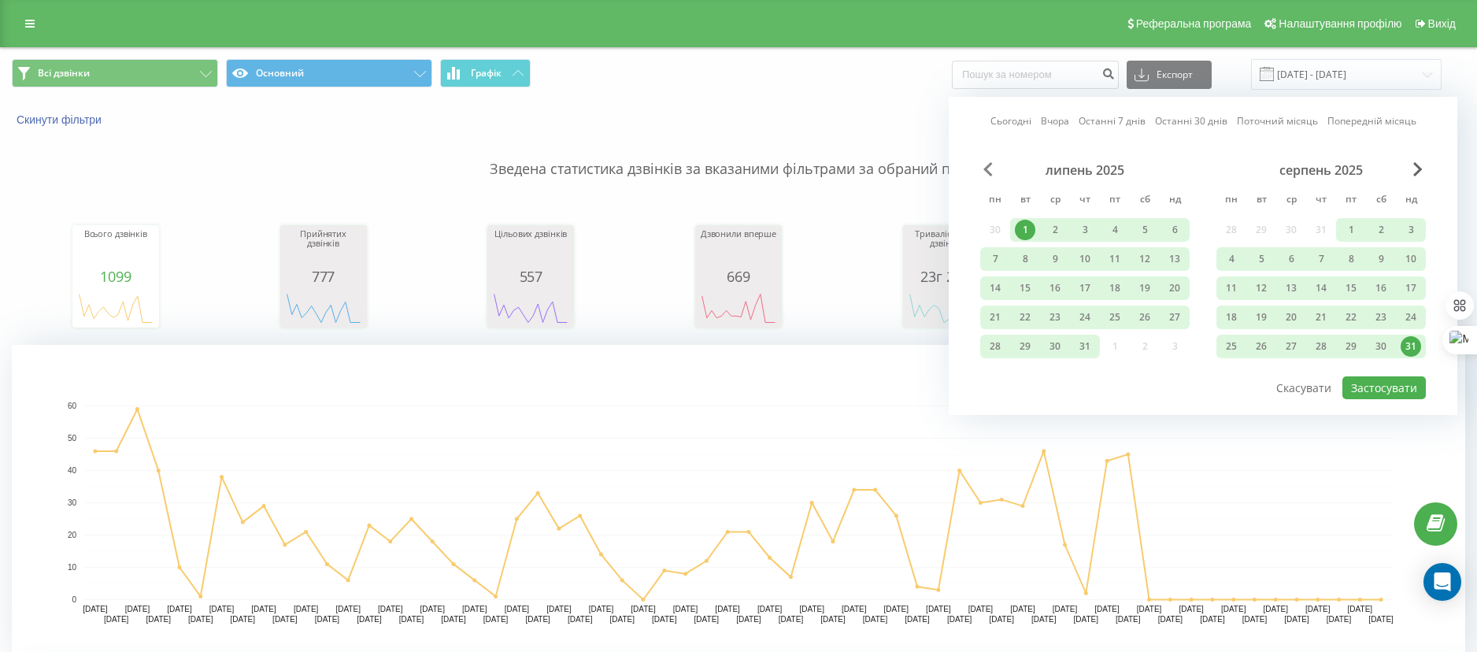
click at [986, 170] on span "Previous Month" at bounding box center [987, 169] width 9 height 14
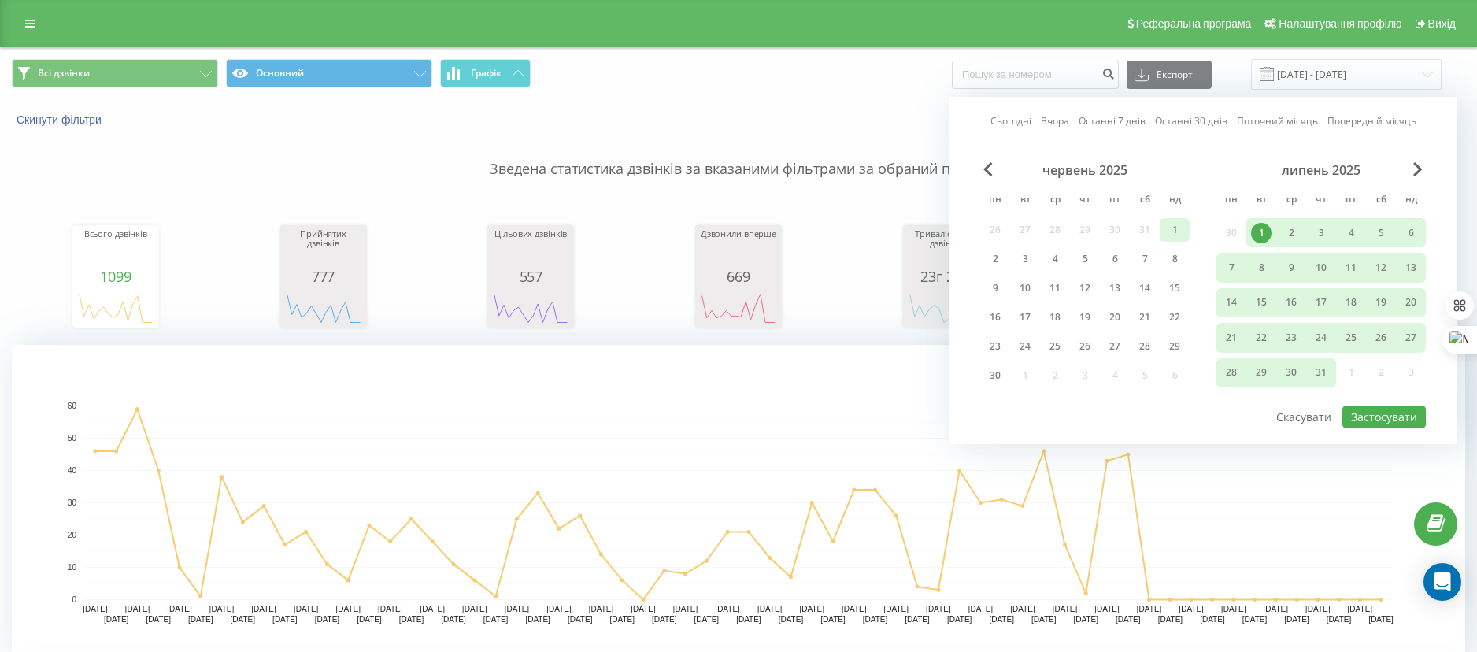
click at [1176, 234] on div "1" at bounding box center [1174, 230] width 20 height 20
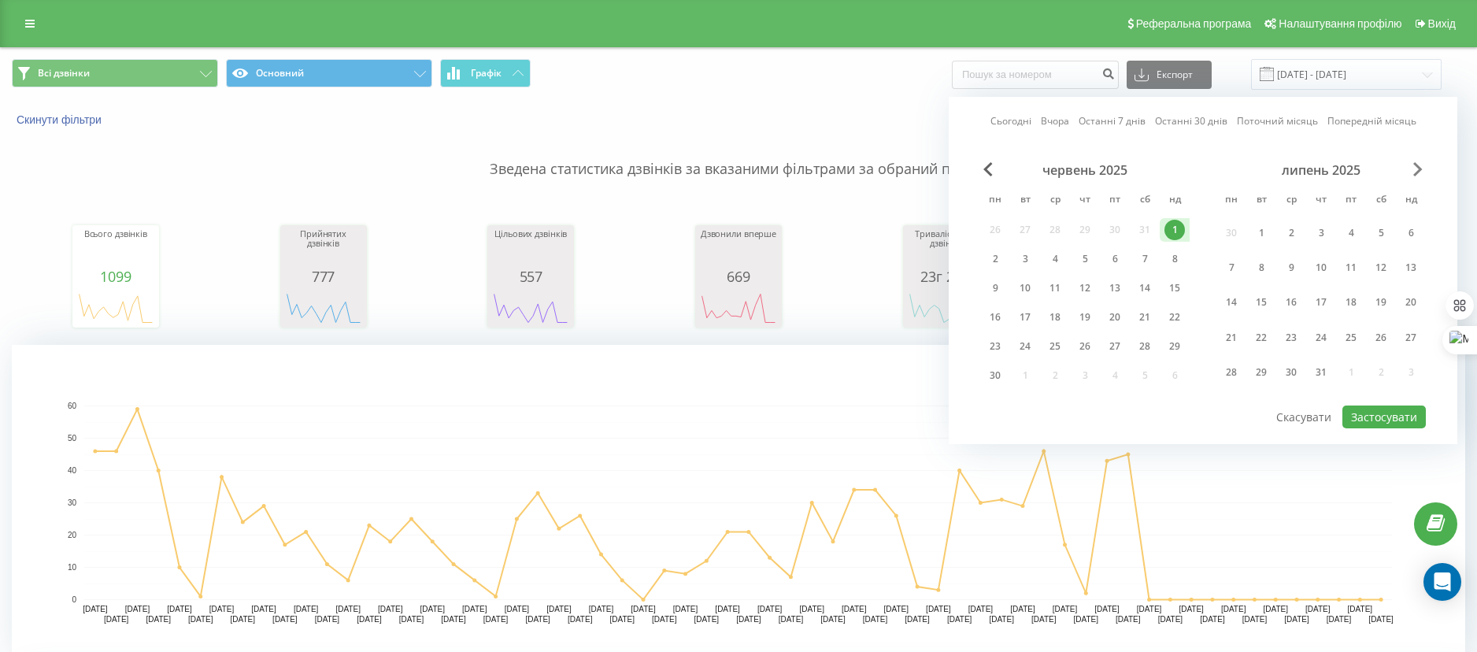
click at [1415, 163] on span "Next Month" at bounding box center [1417, 169] width 9 height 14
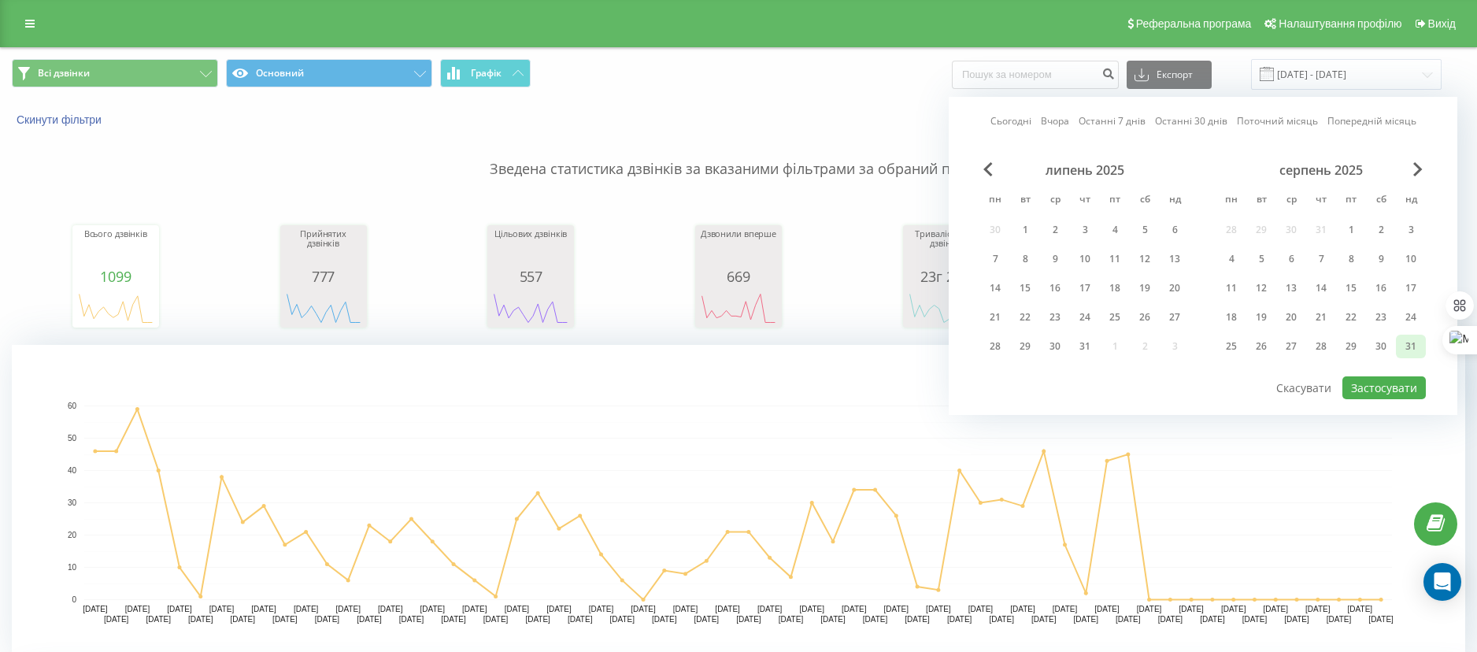
click at [1409, 341] on div "31" at bounding box center [1411, 346] width 20 height 20
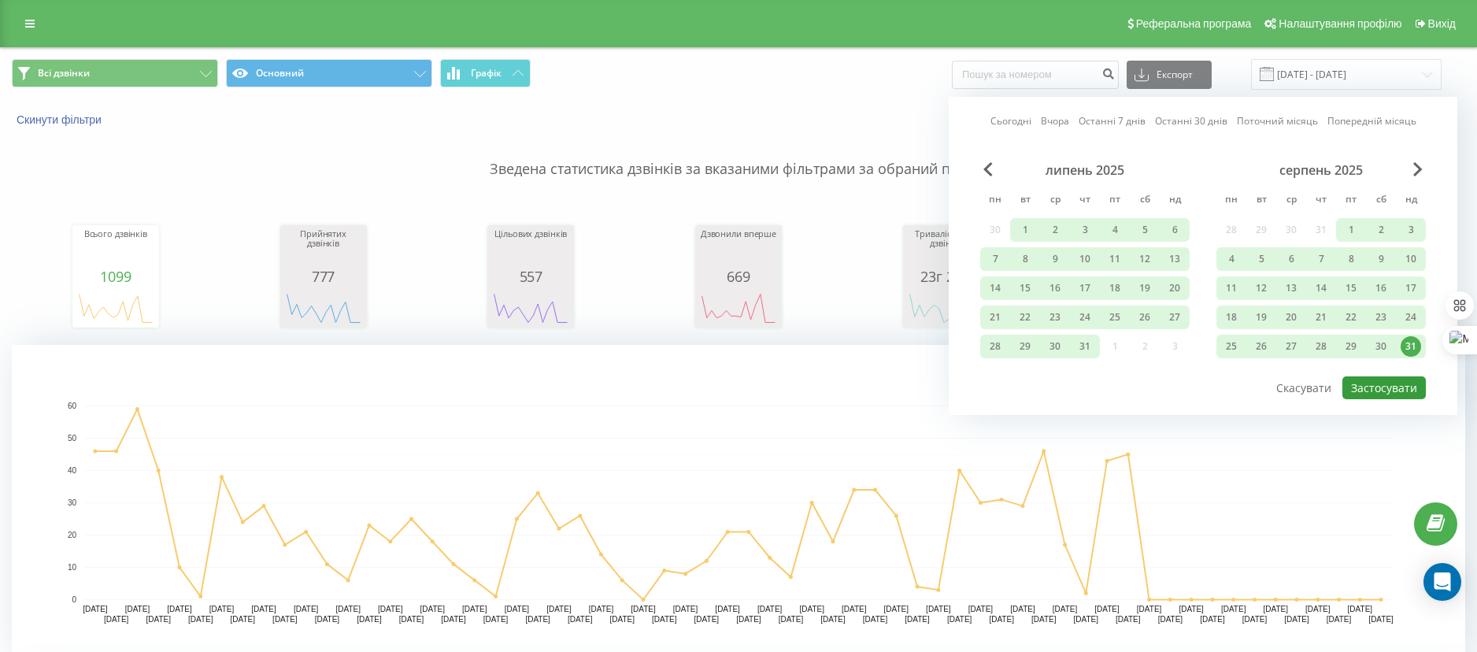
click at [1390, 389] on button "Застосувати" at bounding box center [1383, 387] width 83 height 23
type input "[DATE] - [DATE]"
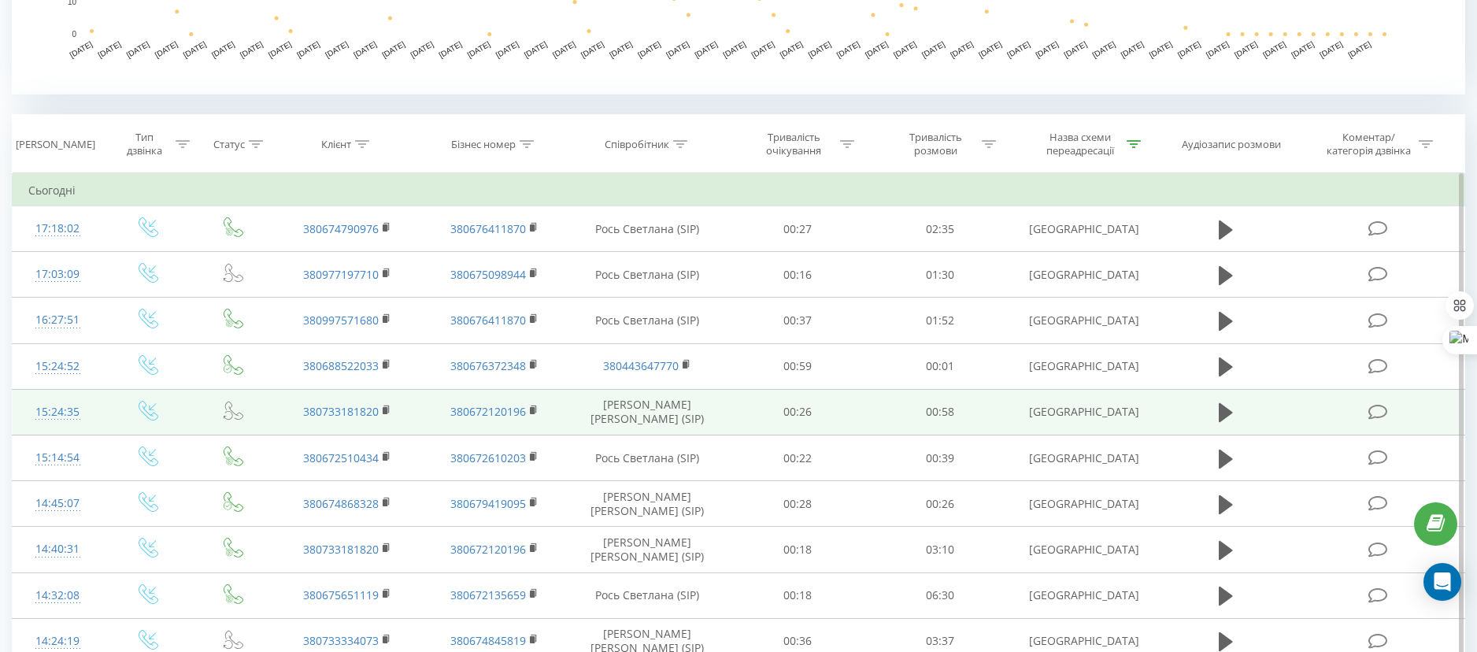
scroll to position [590, 0]
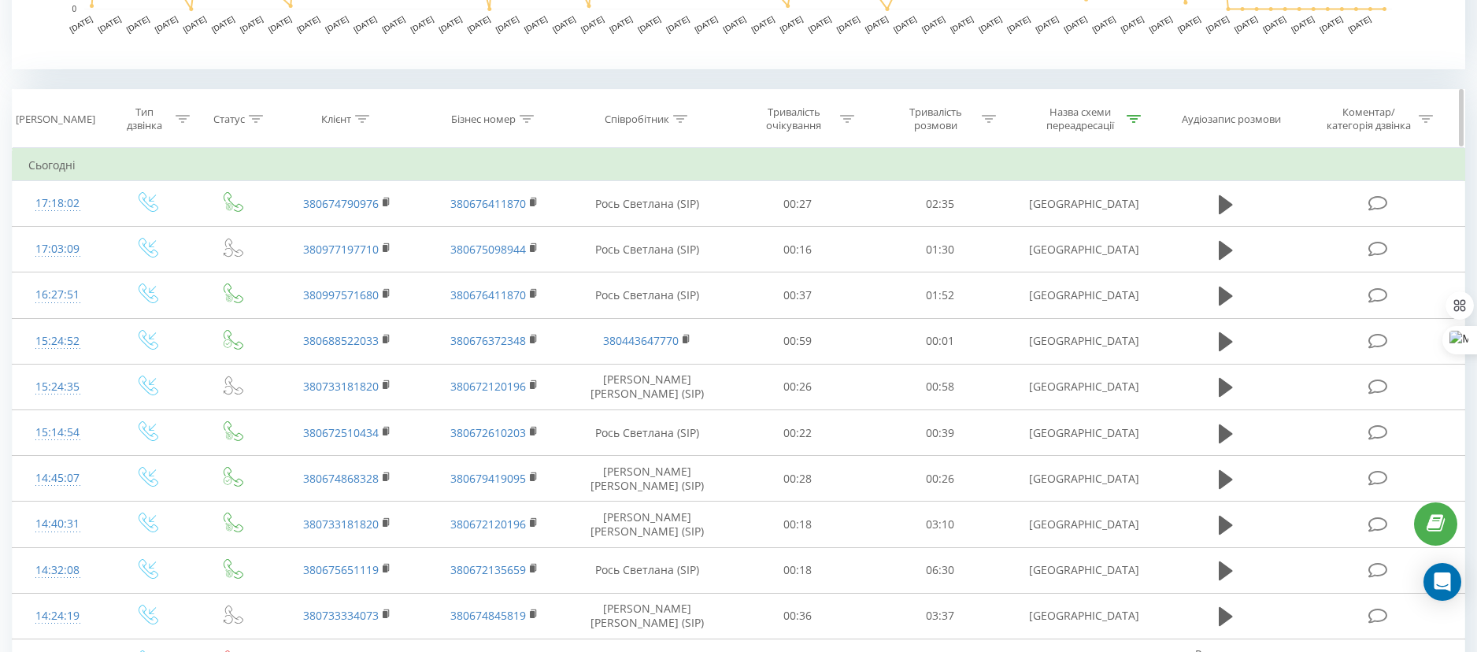
click at [1134, 117] on icon at bounding box center [1134, 119] width 14 height 8
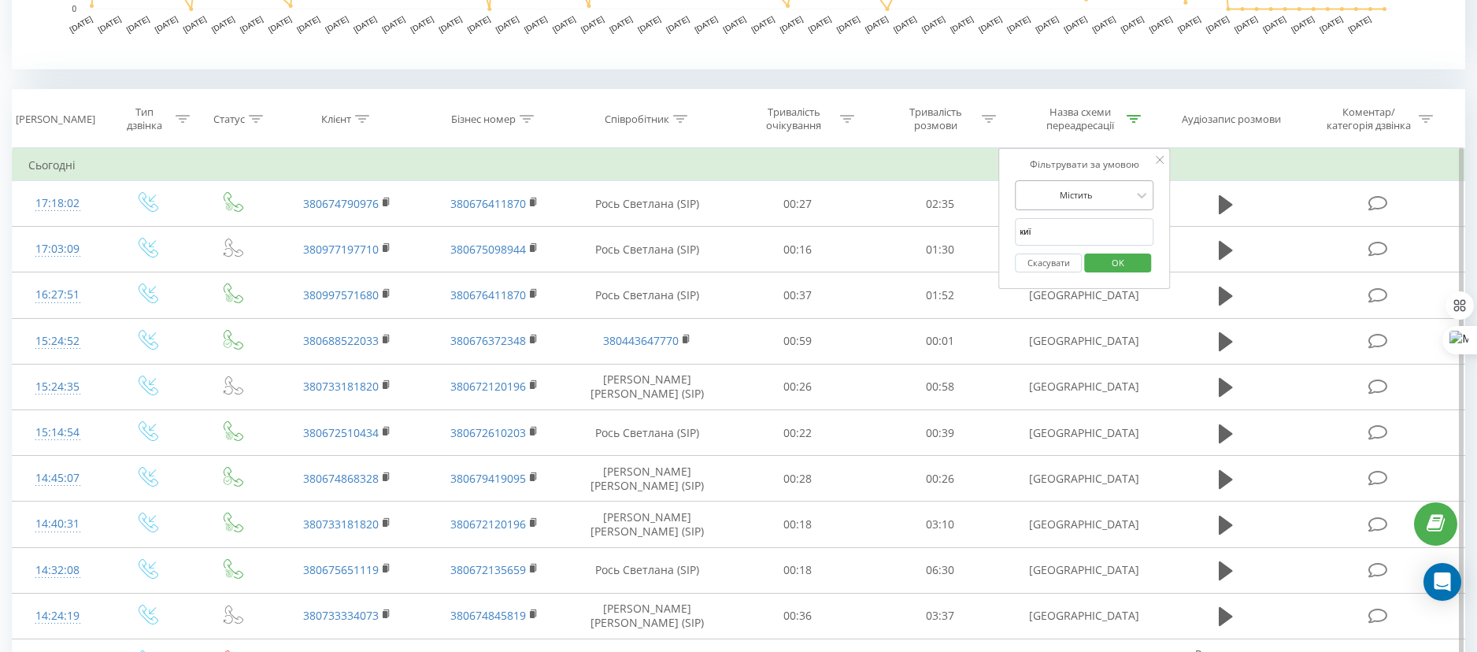
click at [1086, 197] on div at bounding box center [1076, 194] width 112 height 15
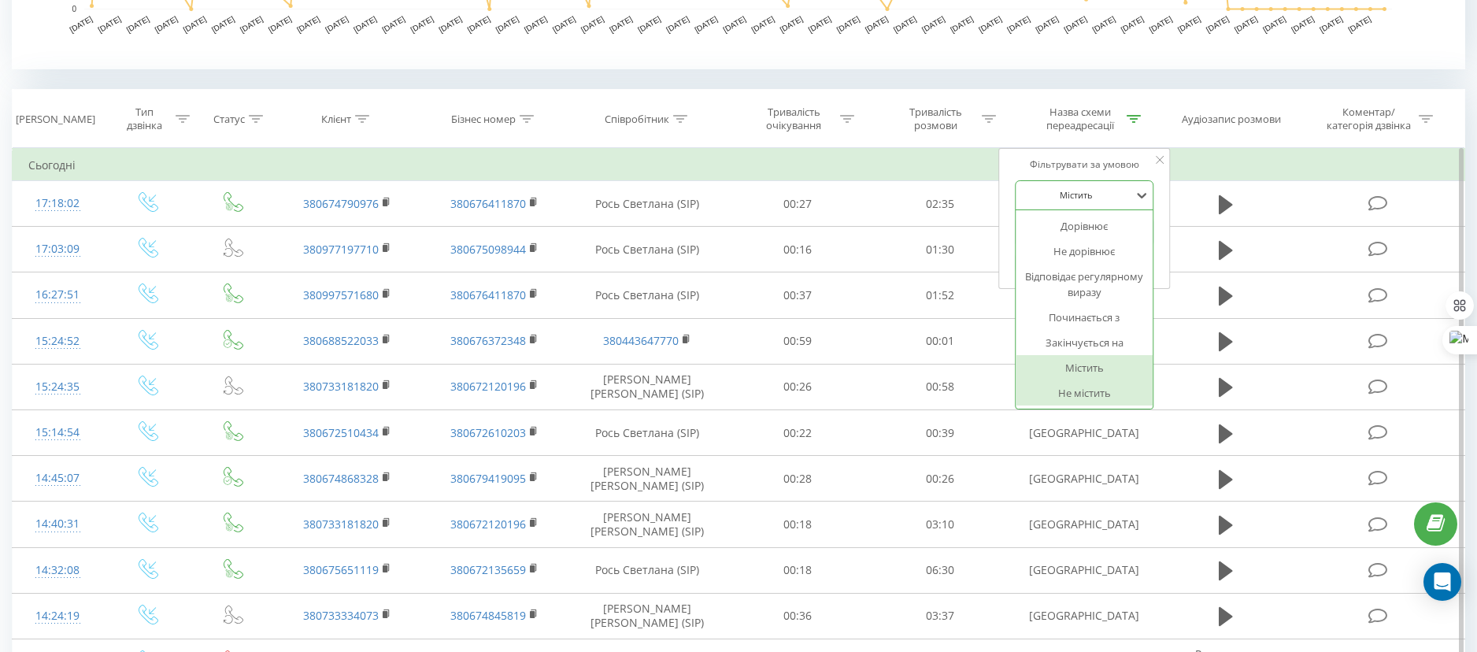
drag, startPoint x: 1079, startPoint y: 246, endPoint x: 1112, endPoint y: 402, distance: 159.3
click at [1112, 402] on div "Дорівнює Не дорівнює Відповідає регулярному виразу Починається з Закінчується н…" at bounding box center [1084, 309] width 137 height 198
click at [1128, 397] on div "Не містить" at bounding box center [1084, 392] width 137 height 25
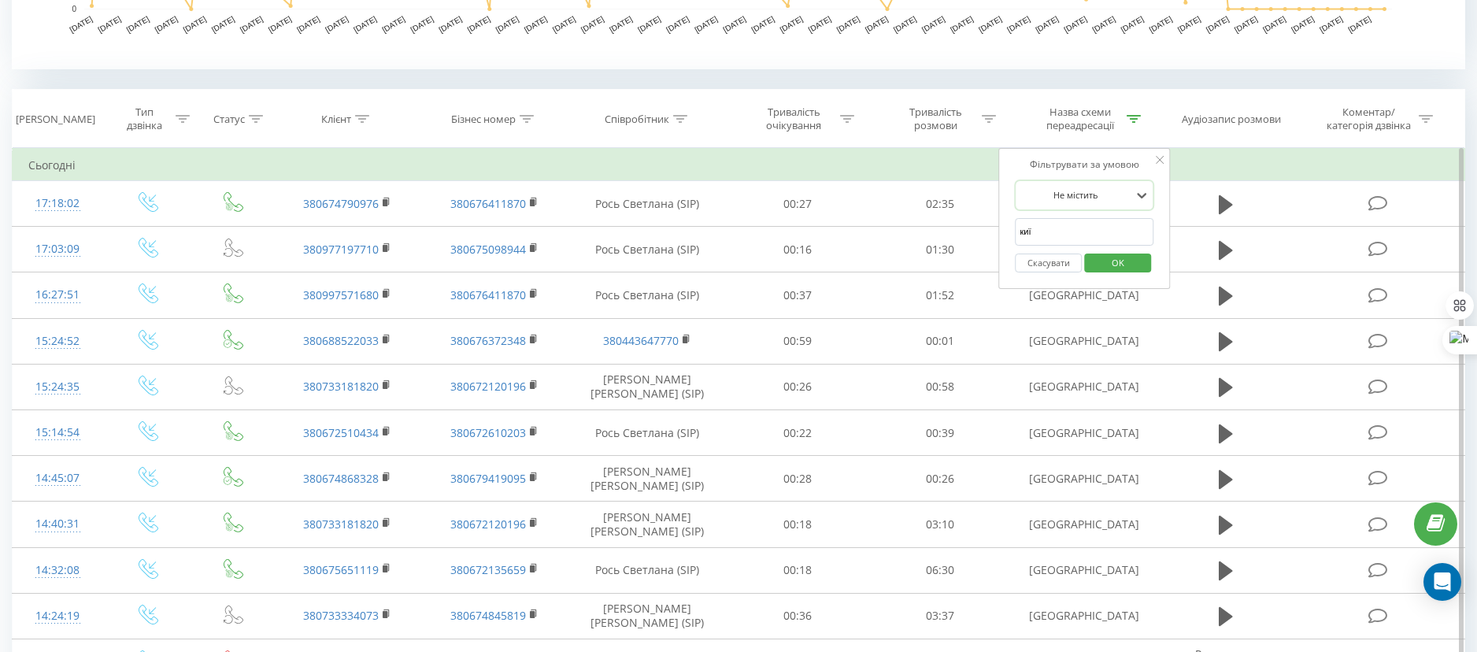
click at [1119, 261] on span "OK" at bounding box center [1118, 262] width 44 height 24
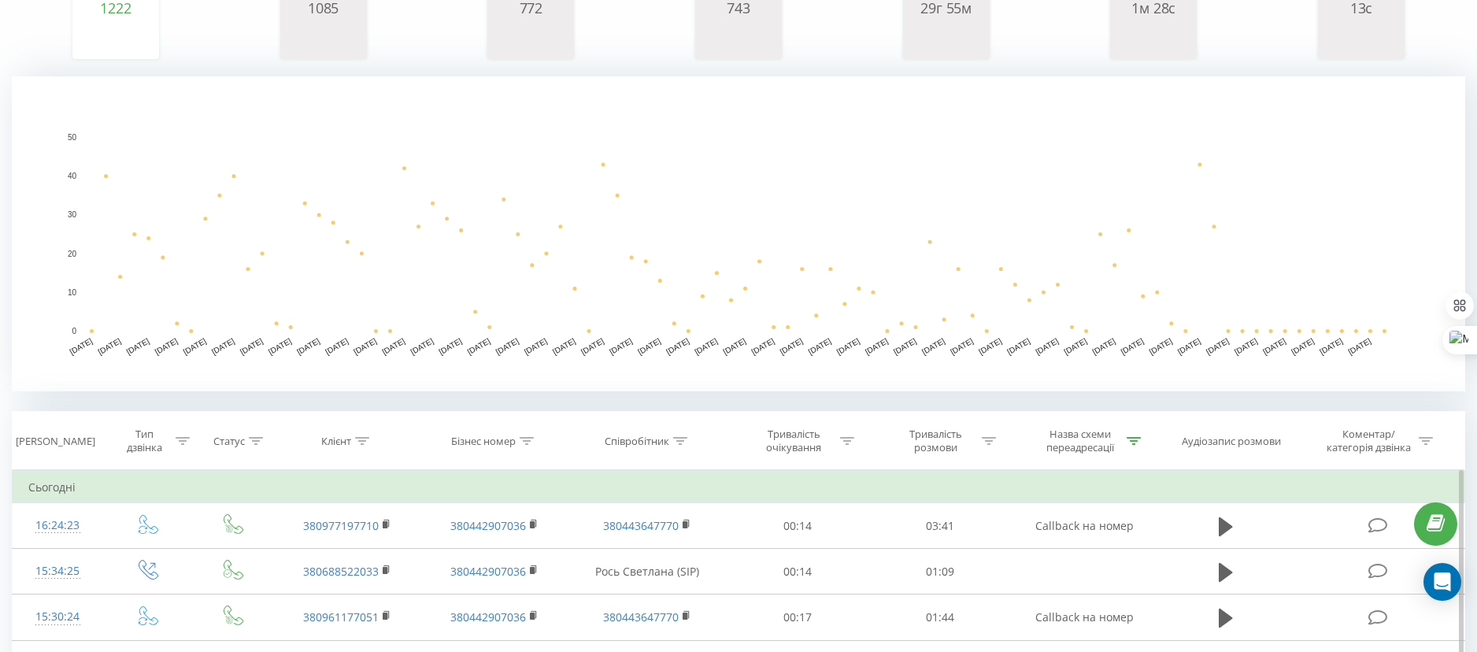
scroll to position [103, 0]
